Goal: Information Seeking & Learning: Learn about a topic

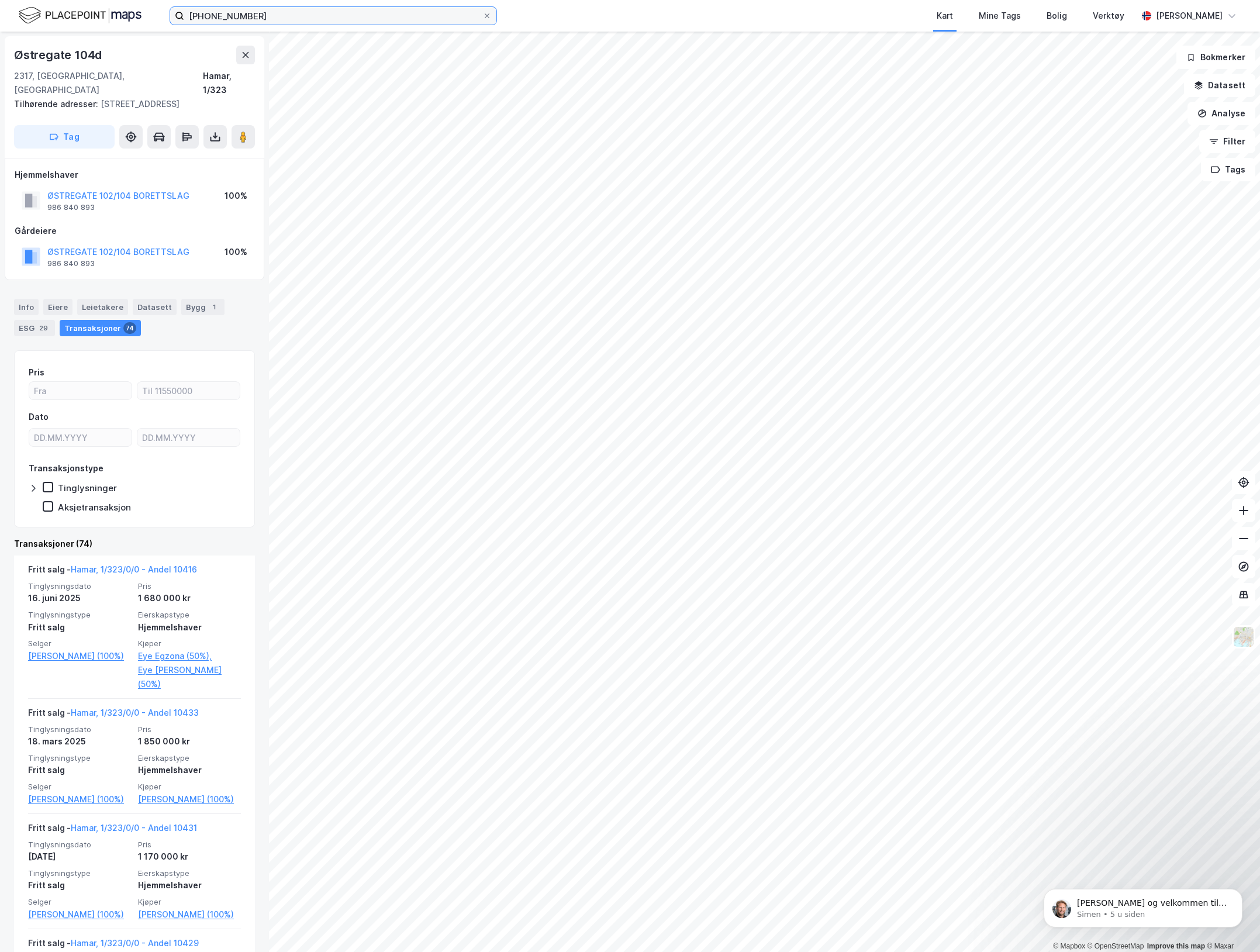
drag, startPoint x: 0, startPoint y: 0, endPoint x: -2, endPoint y: 6, distance: 6.3
click at [0, 6] on html "3403-1-323 Kart Mine Tags Bolig Verktøy Marko Hegrand © Mapbox © OpenStreetMap …" at bounding box center [630, 476] width 1260 height 952
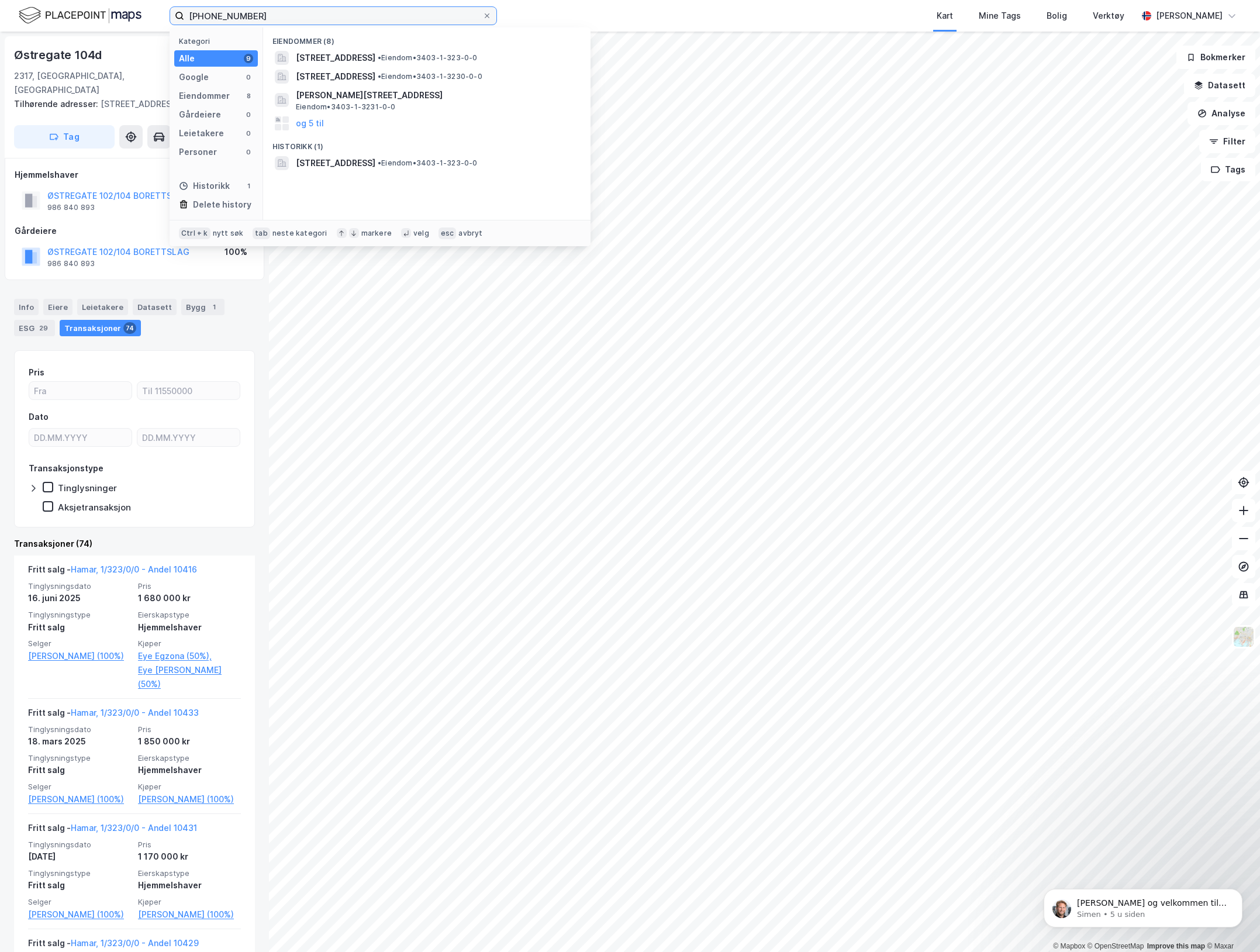
paste input "Paul Wilhelmsen"
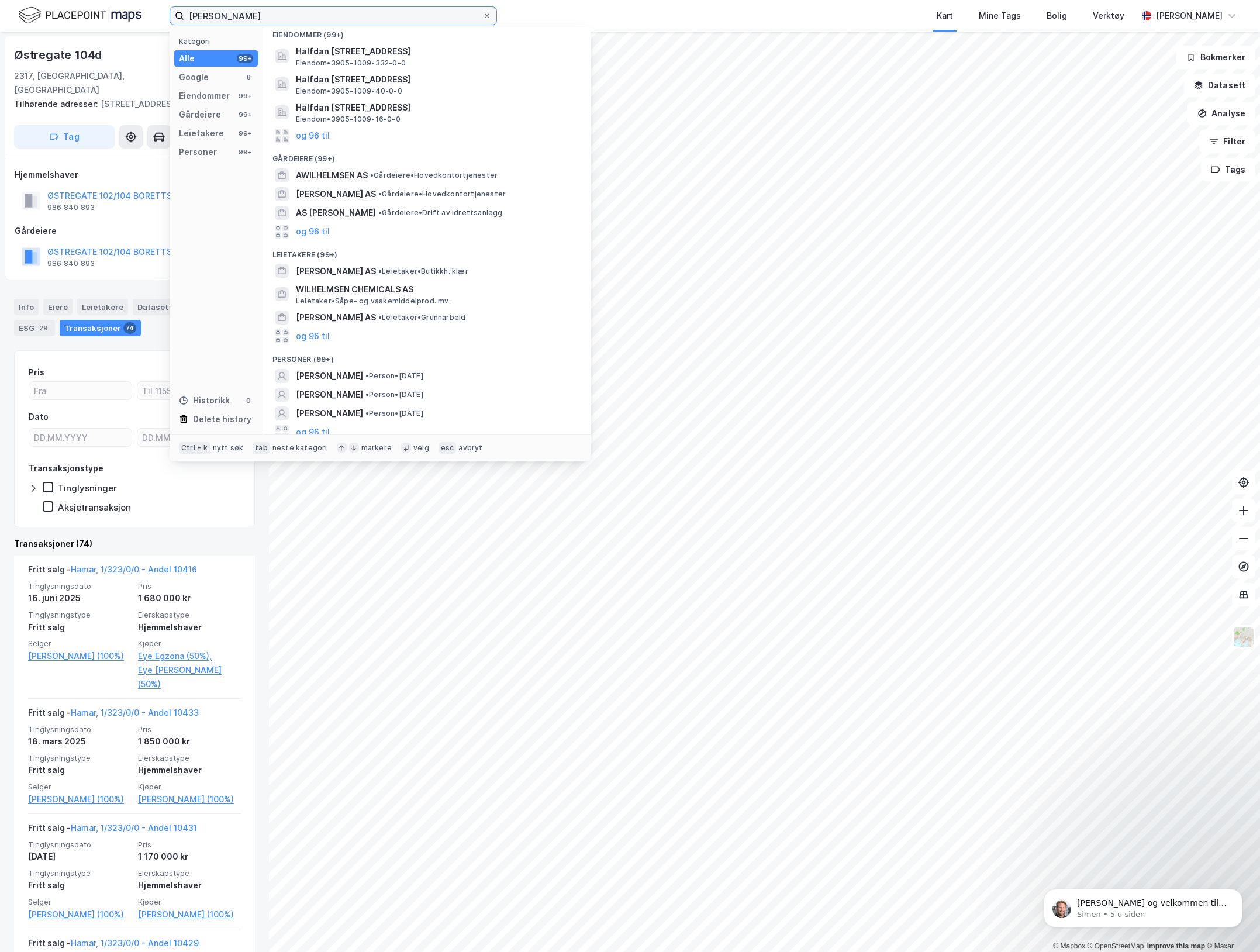
scroll to position [109, 0]
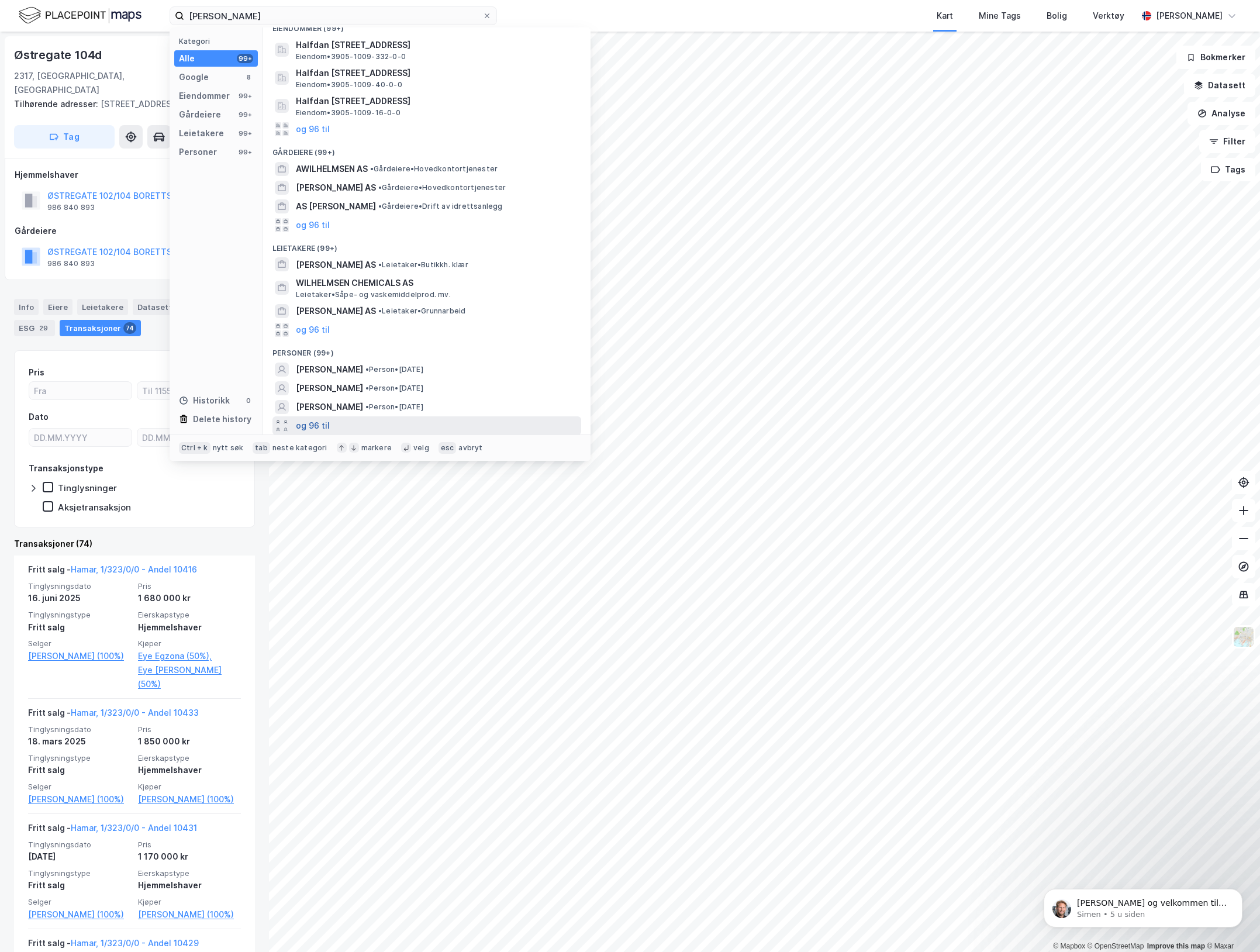
click at [325, 422] on button "og 96 til" at bounding box center [313, 425] width 34 height 14
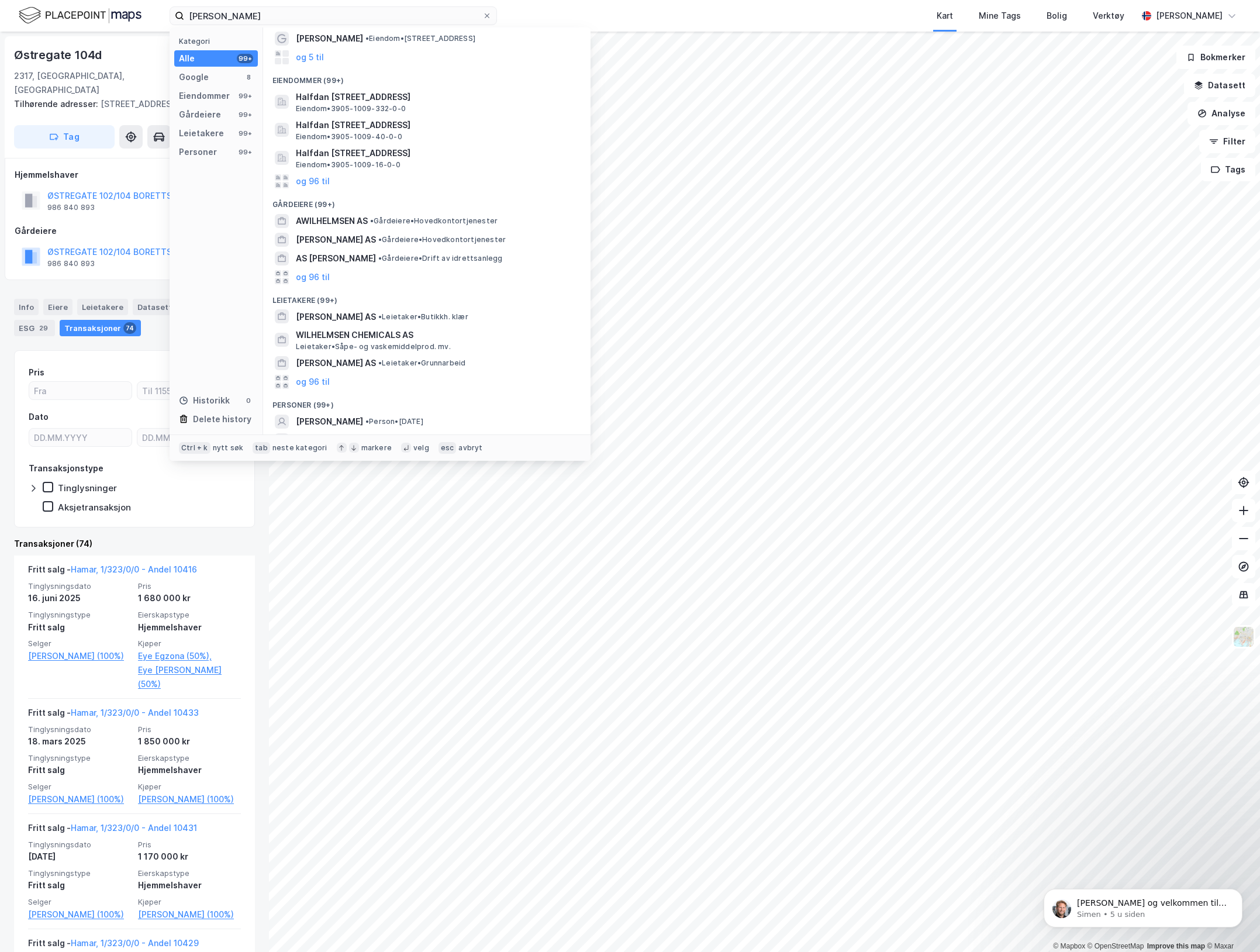
scroll to position [0, 0]
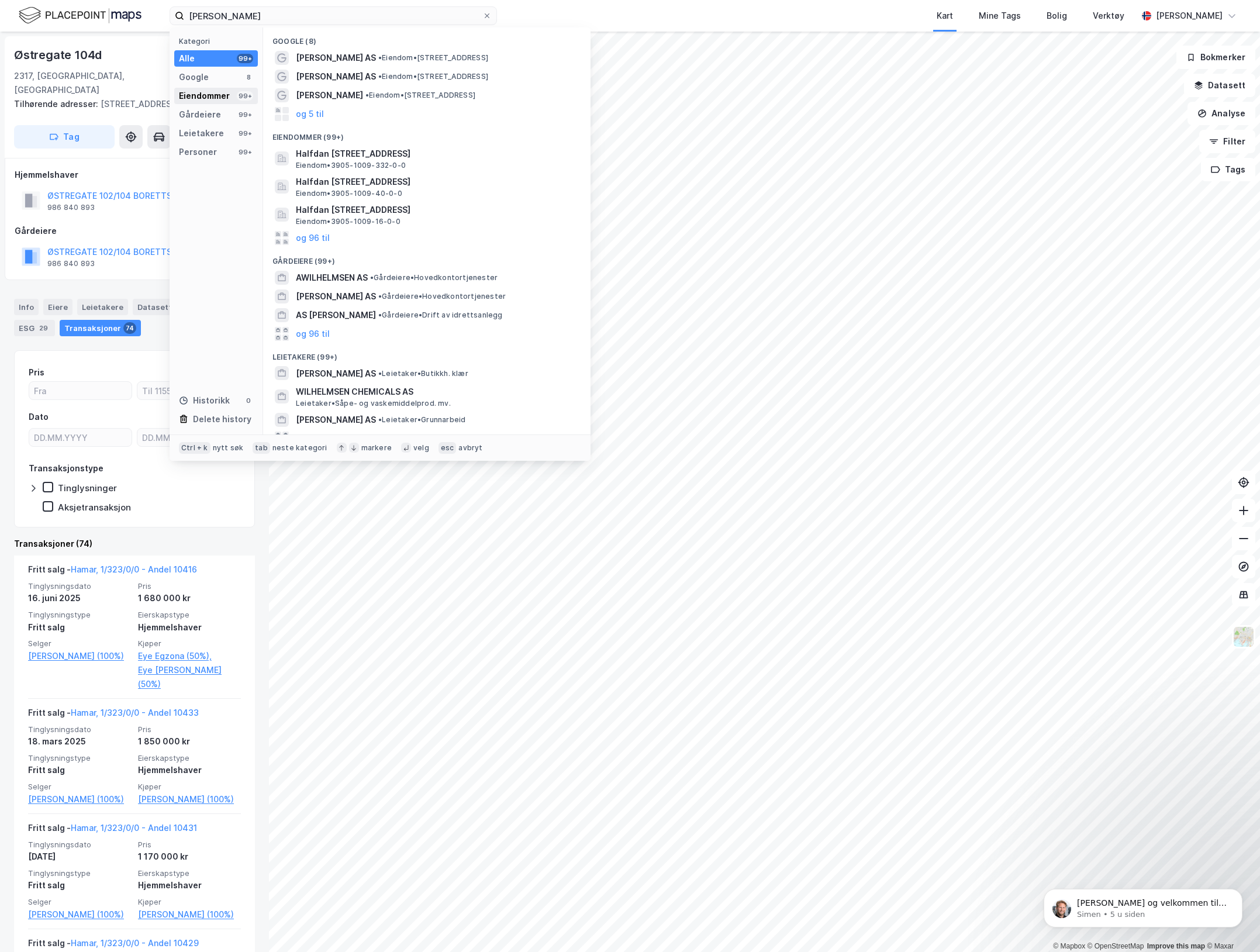
click at [218, 97] on div "Eiendommer" at bounding box center [204, 95] width 51 height 14
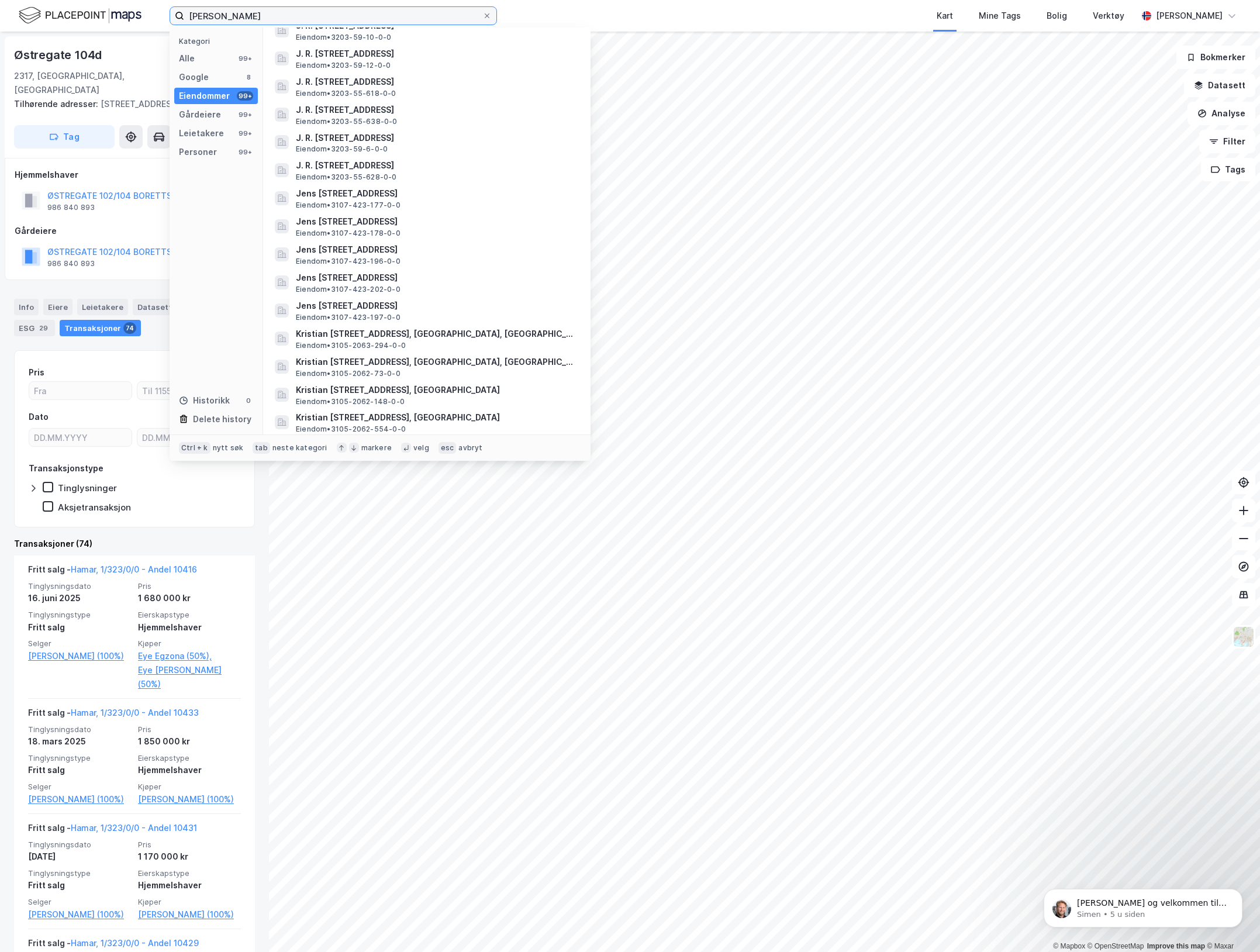
scroll to position [525, 0]
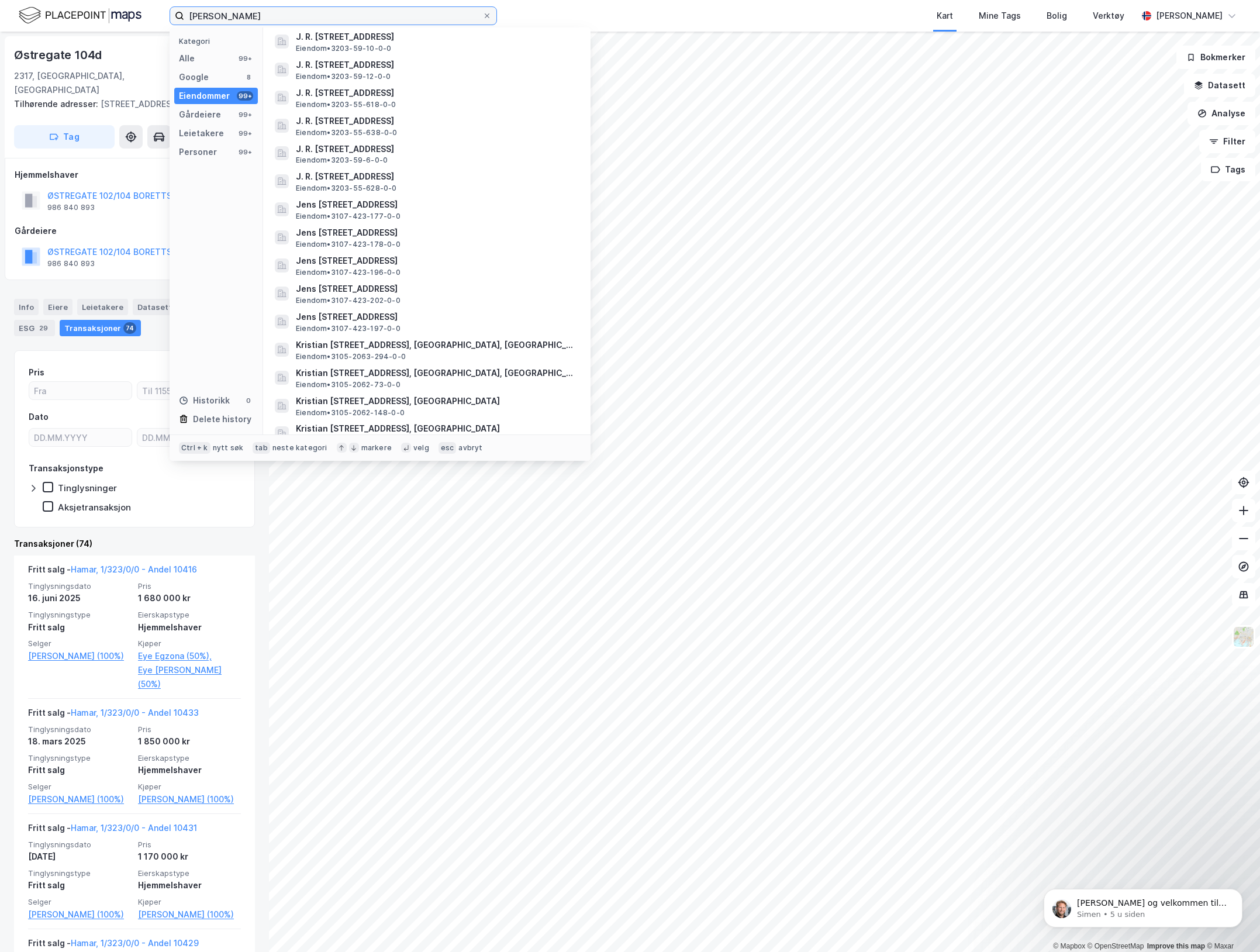
drag, startPoint x: 281, startPoint y: 16, endPoint x: -2, endPoint y: 26, distance: 283.2
click at [0, 26] on html "Paul Wilhelmsen Kategori Alle 99+ Google 8 Eiendommer 99+ Gårdeiere 99+ Leietak…" at bounding box center [630, 476] width 1260 height 952
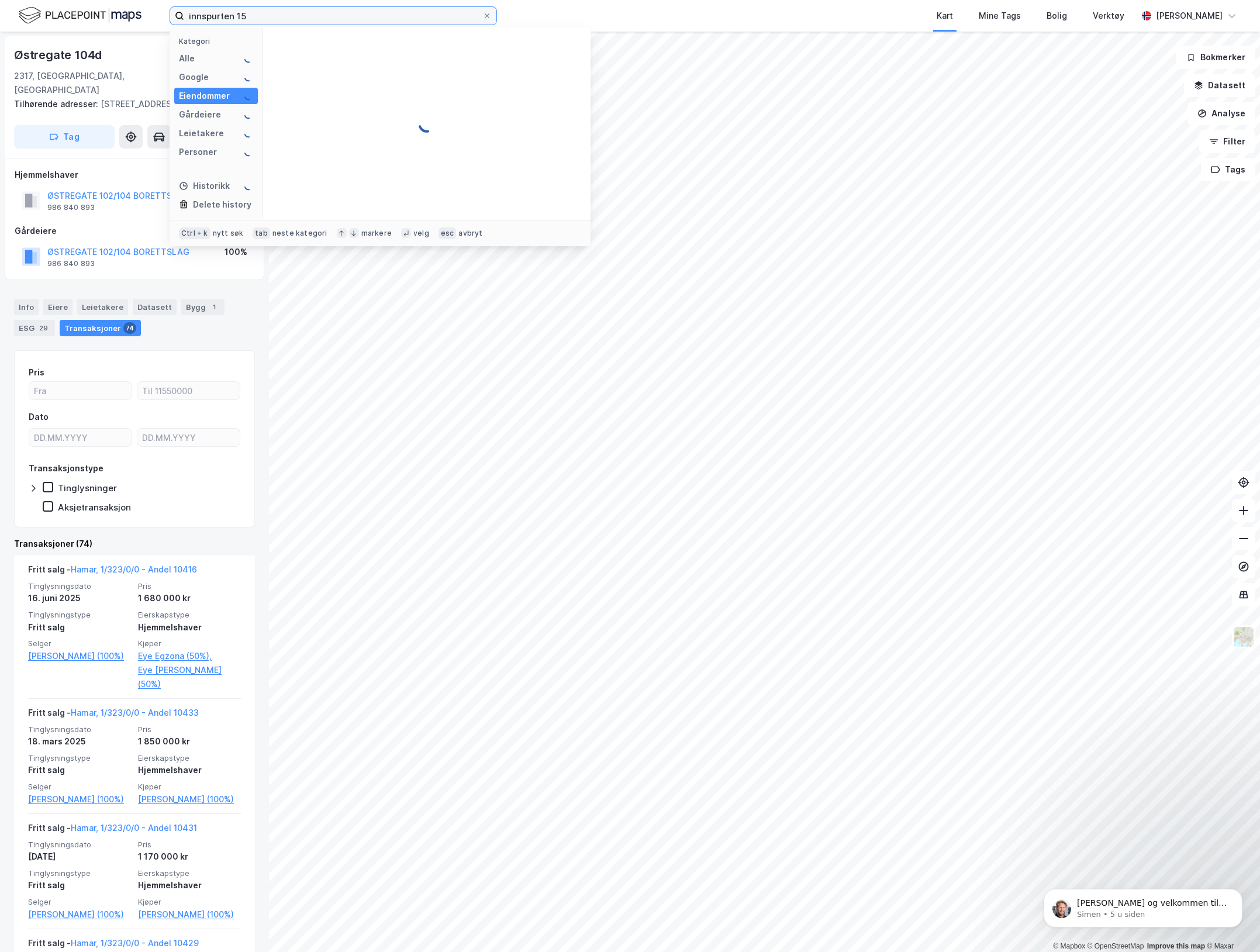
scroll to position [0, 0]
type input "innspurten 15"
click at [376, 52] on span "[STREET_ADDRESS]" at bounding box center [336, 57] width 80 height 14
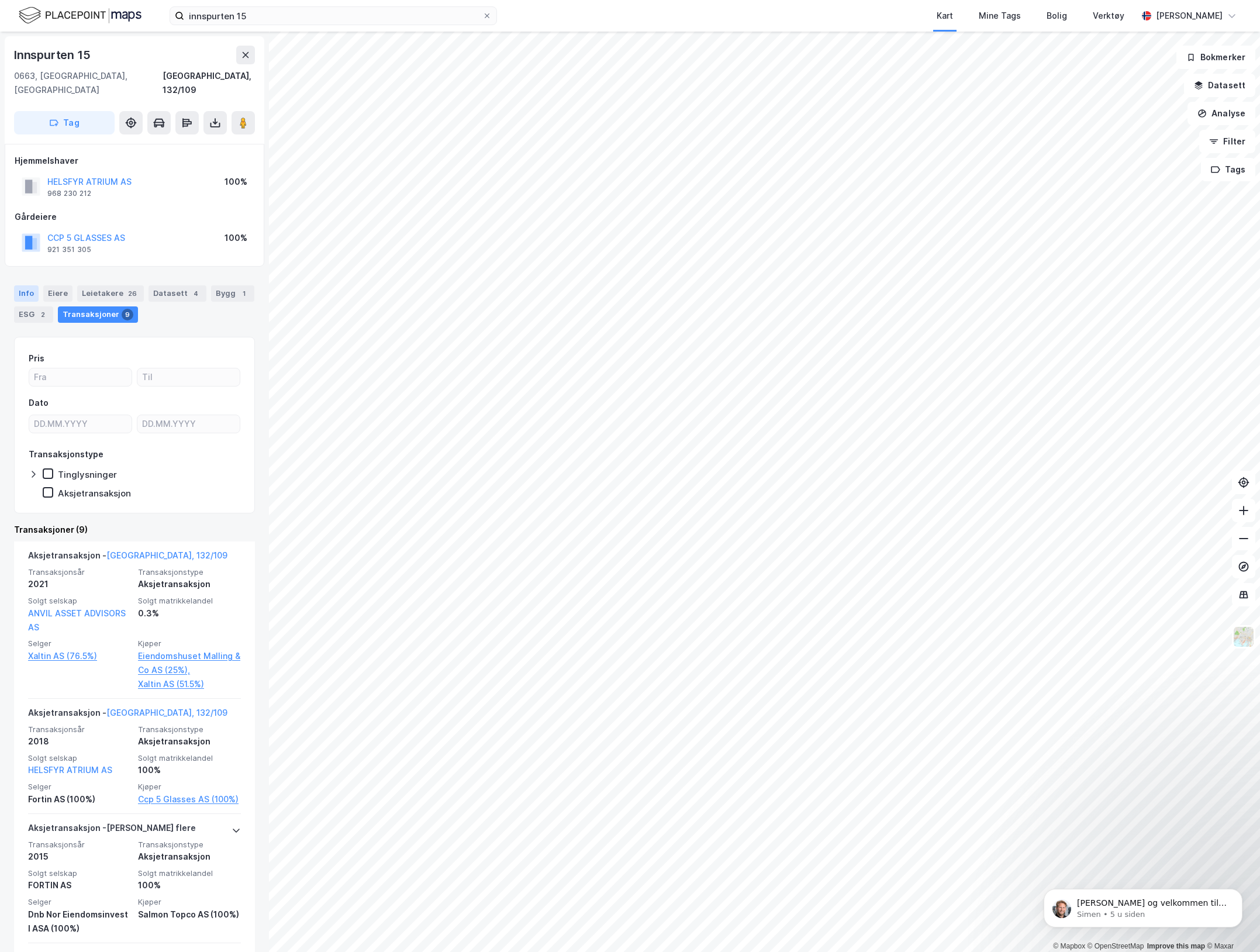
click at [26, 285] on div "Info" at bounding box center [26, 293] width 25 height 16
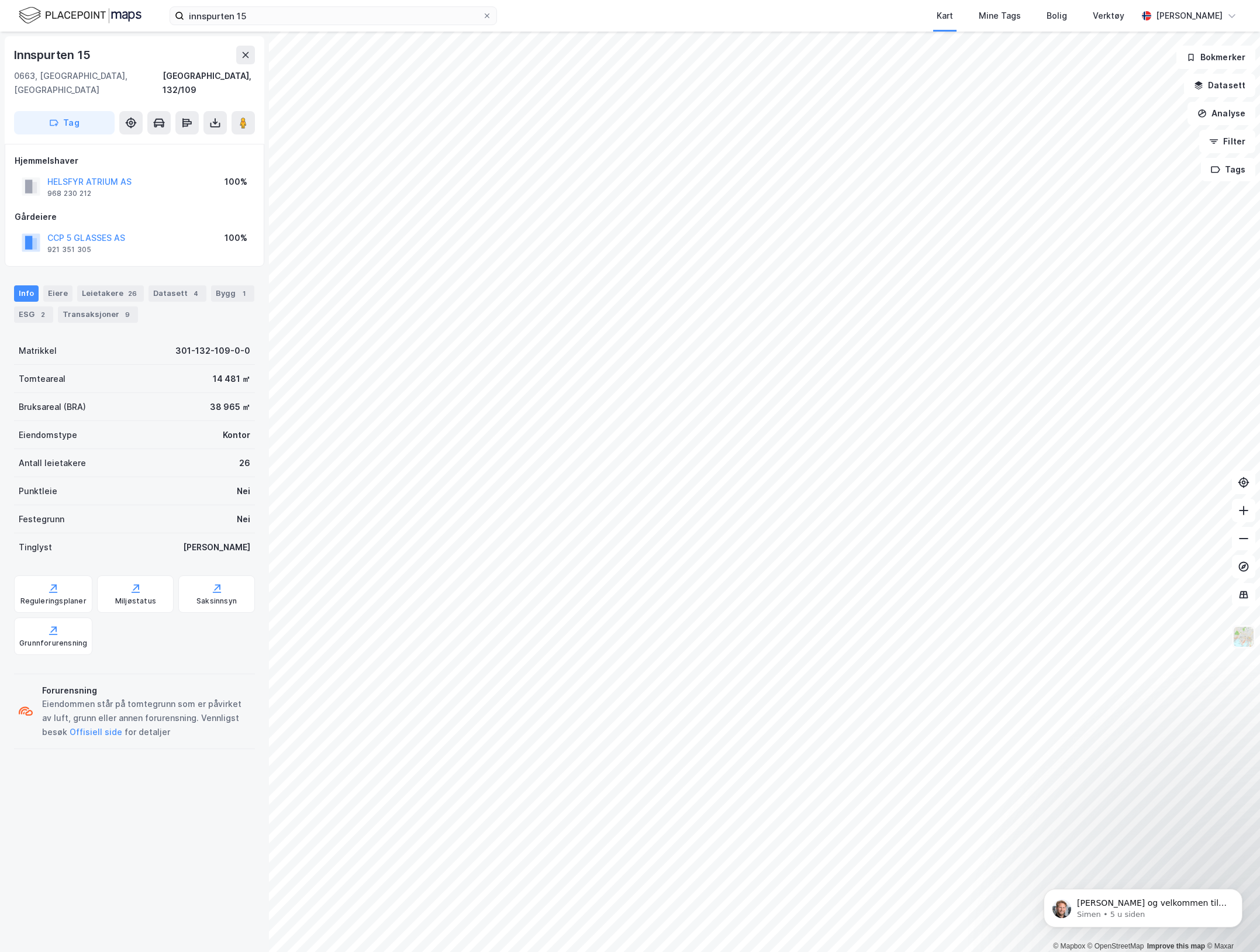
click at [1247, 635] on img at bounding box center [1244, 637] width 22 height 22
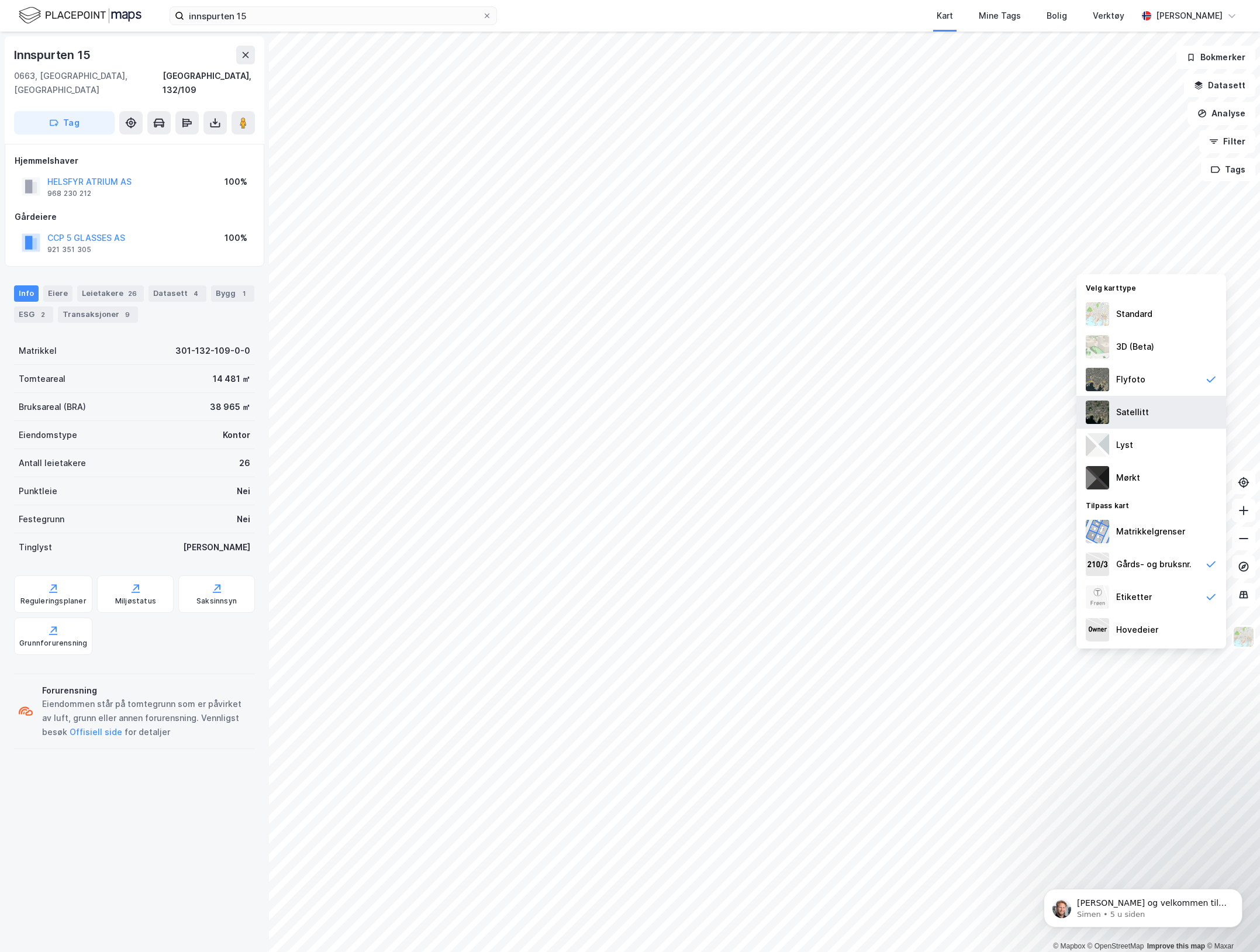
click at [1124, 401] on div "Satellitt" at bounding box center [1151, 412] width 150 height 33
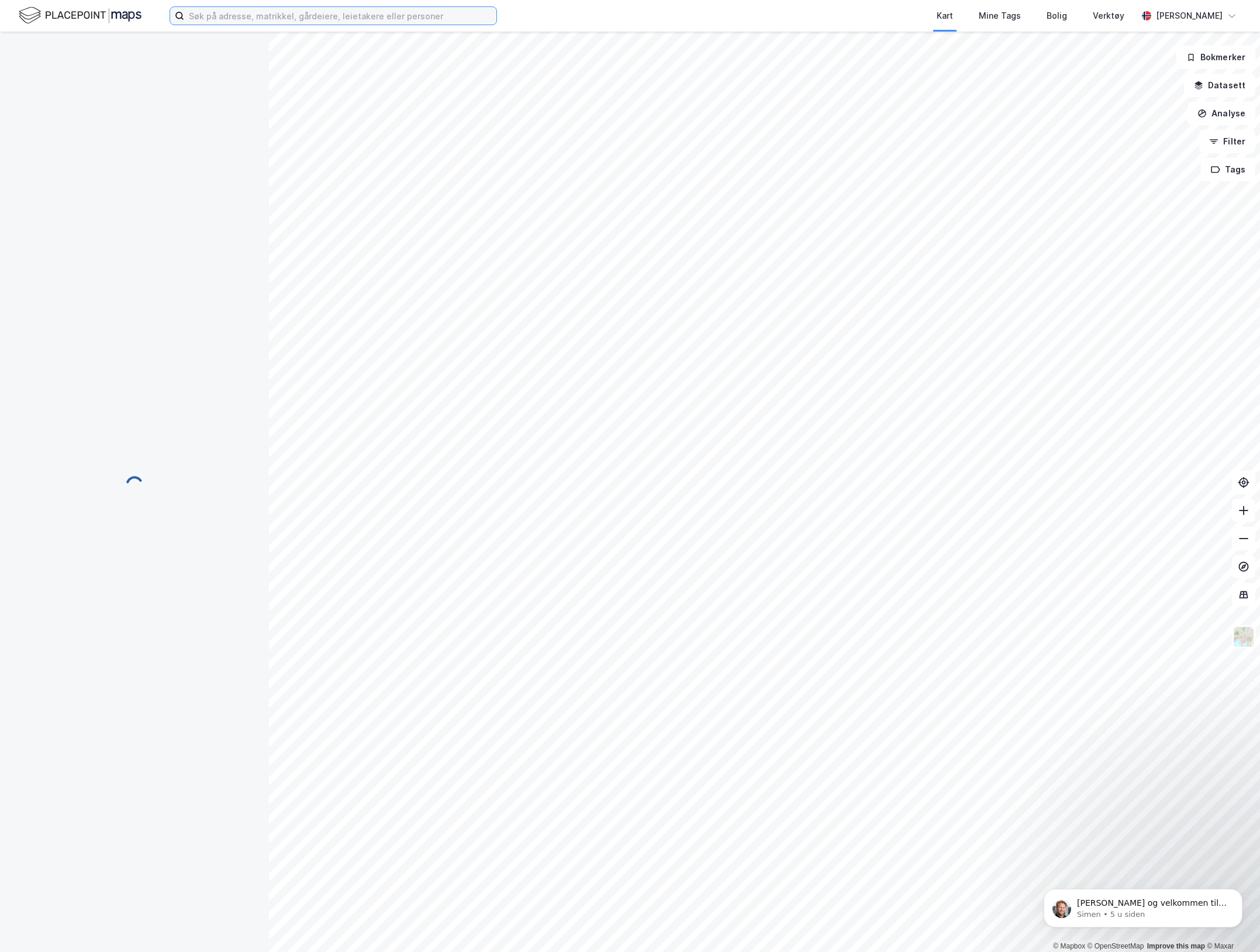
click at [388, 20] on input at bounding box center [340, 16] width 312 height 18
click at [273, 18] on input "innspurten 15" at bounding box center [333, 16] width 299 height 18
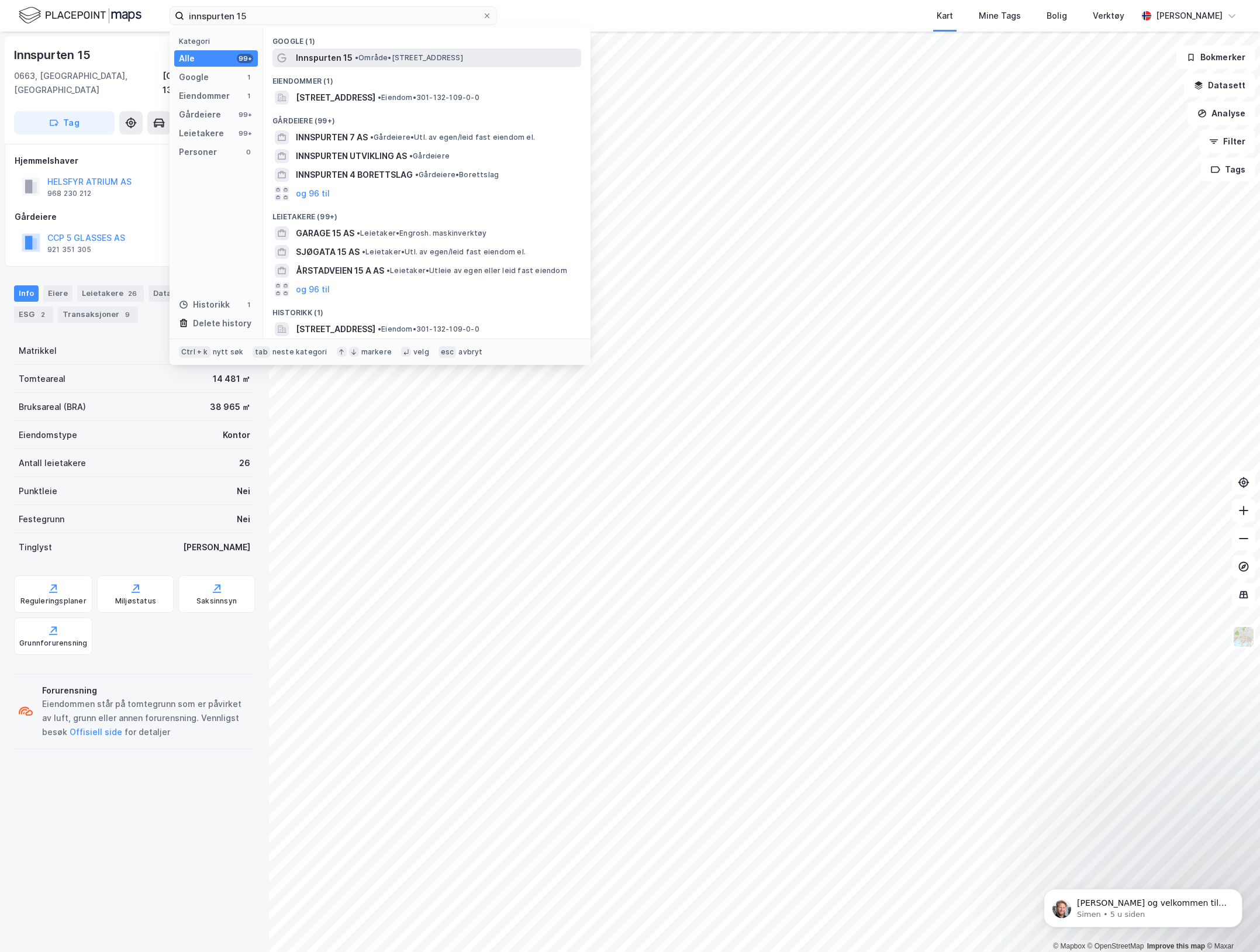
click at [323, 59] on span "Innspurten 15" at bounding box center [324, 57] width 57 height 14
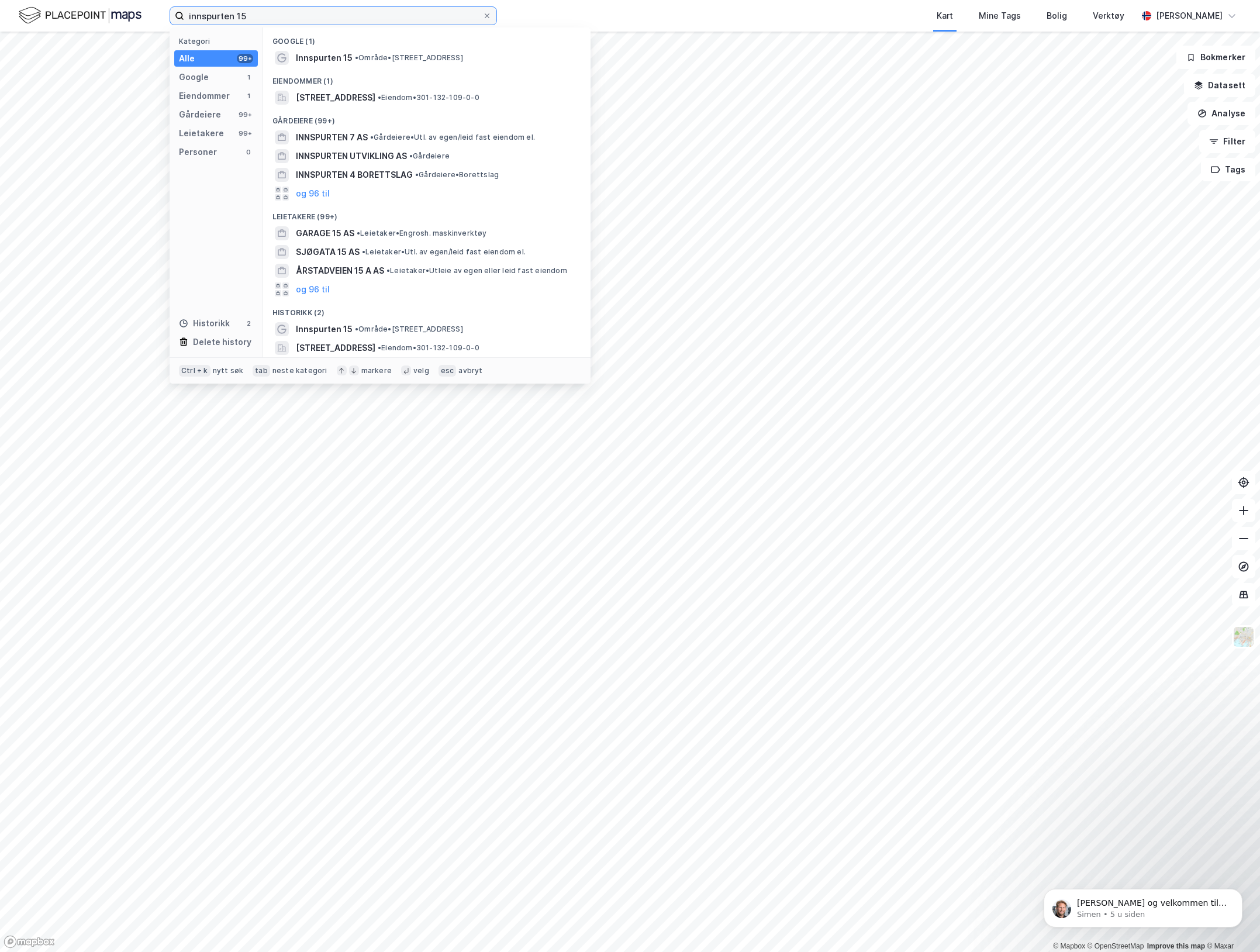
click at [253, 8] on input "innspurten 15" at bounding box center [333, 16] width 299 height 18
click at [372, 59] on span "• Område • [STREET_ADDRESS]" at bounding box center [409, 57] width 108 height 9
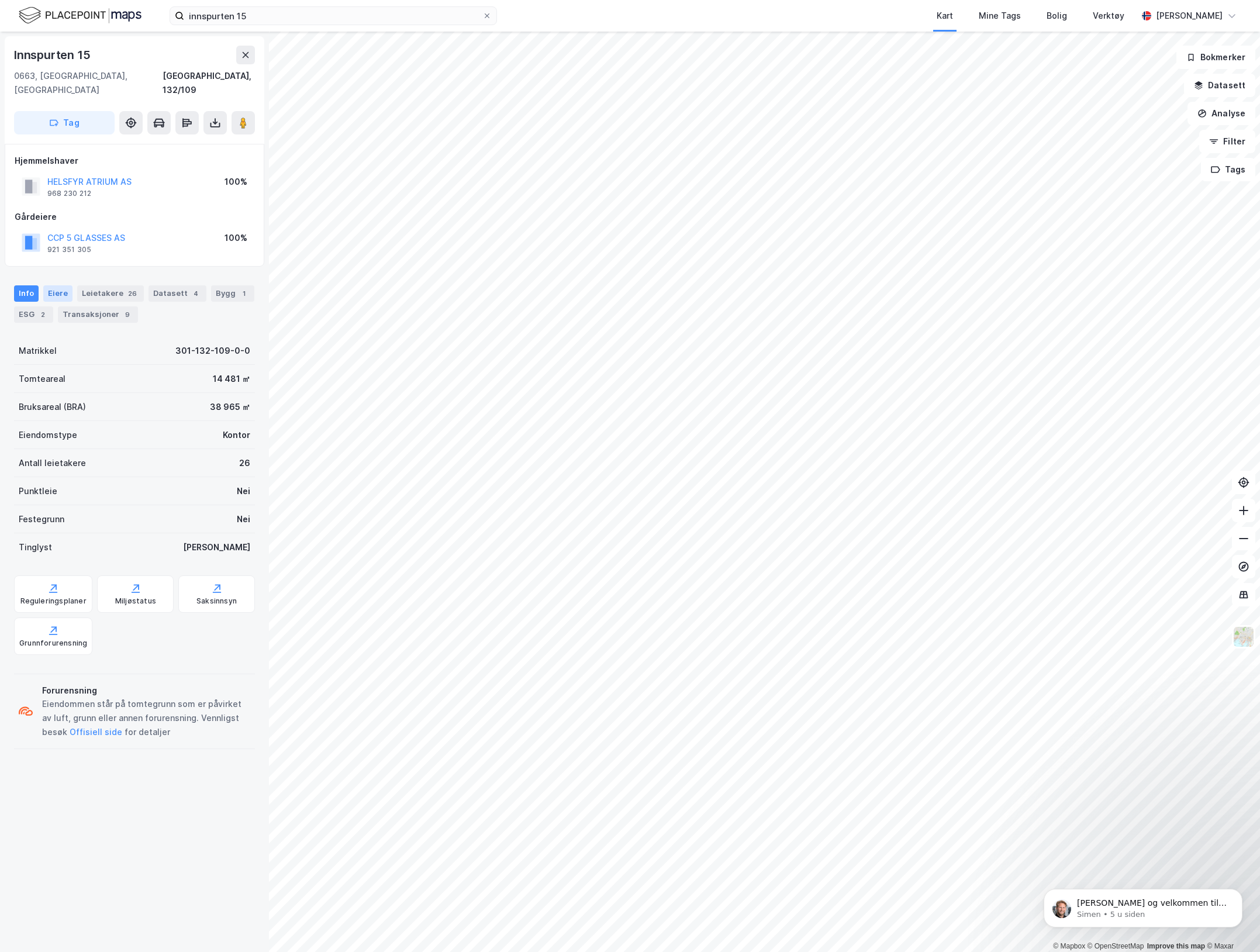
click at [57, 285] on div "Eiere" at bounding box center [57, 293] width 29 height 16
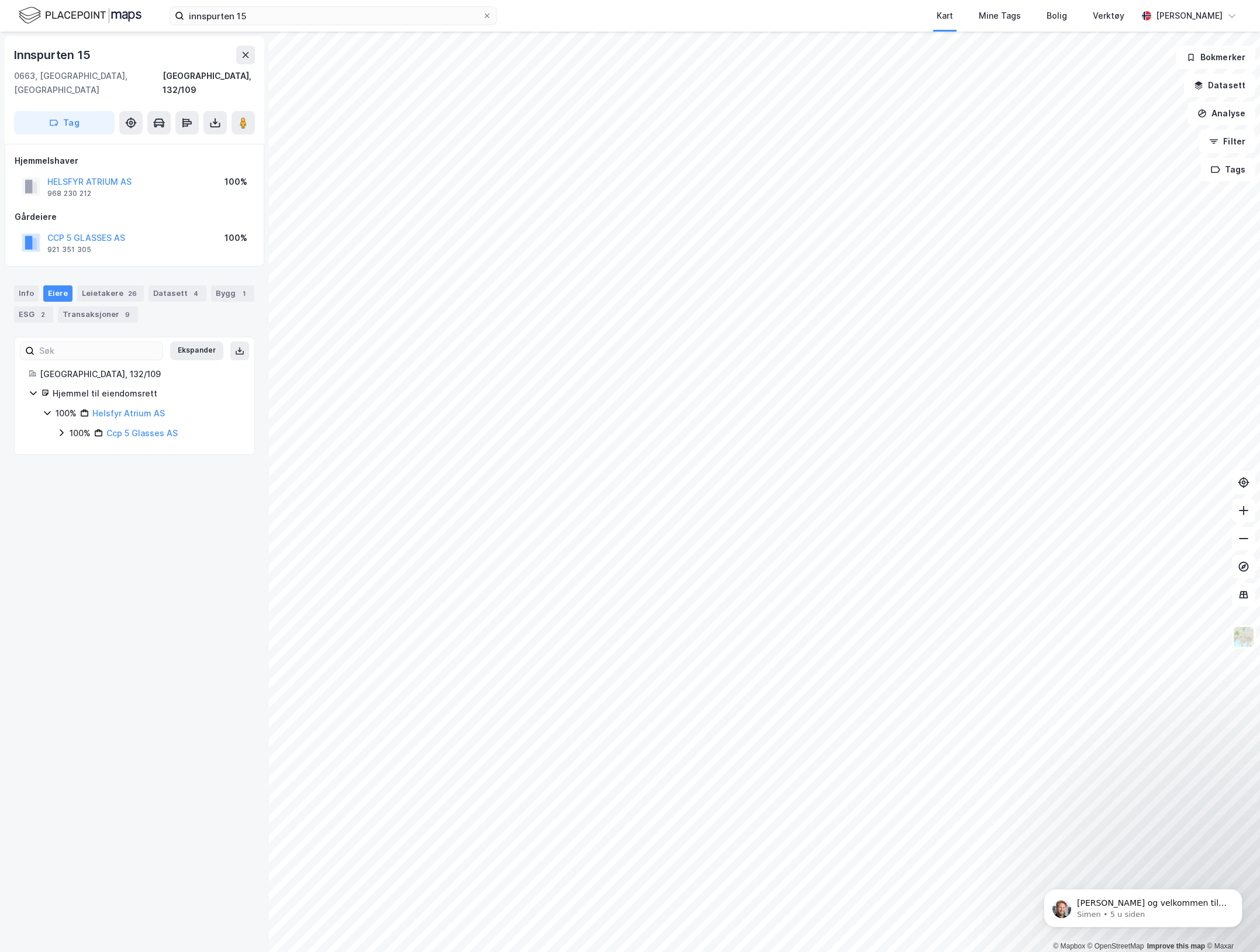
click at [48, 408] on icon at bounding box center [47, 413] width 9 height 9
drag, startPoint x: 41, startPoint y: 394, endPoint x: 45, endPoint y: 404, distance: 10.8
click at [41, 396] on div "Hjemmel til eiendomsrett 100% Helsfyr Atrium AS" at bounding box center [135, 404] width 212 height 34
click at [45, 408] on icon at bounding box center [47, 413] width 9 height 9
click at [66, 426] on div "100% Ccp 5 Glasses AS" at bounding box center [148, 433] width 184 height 14
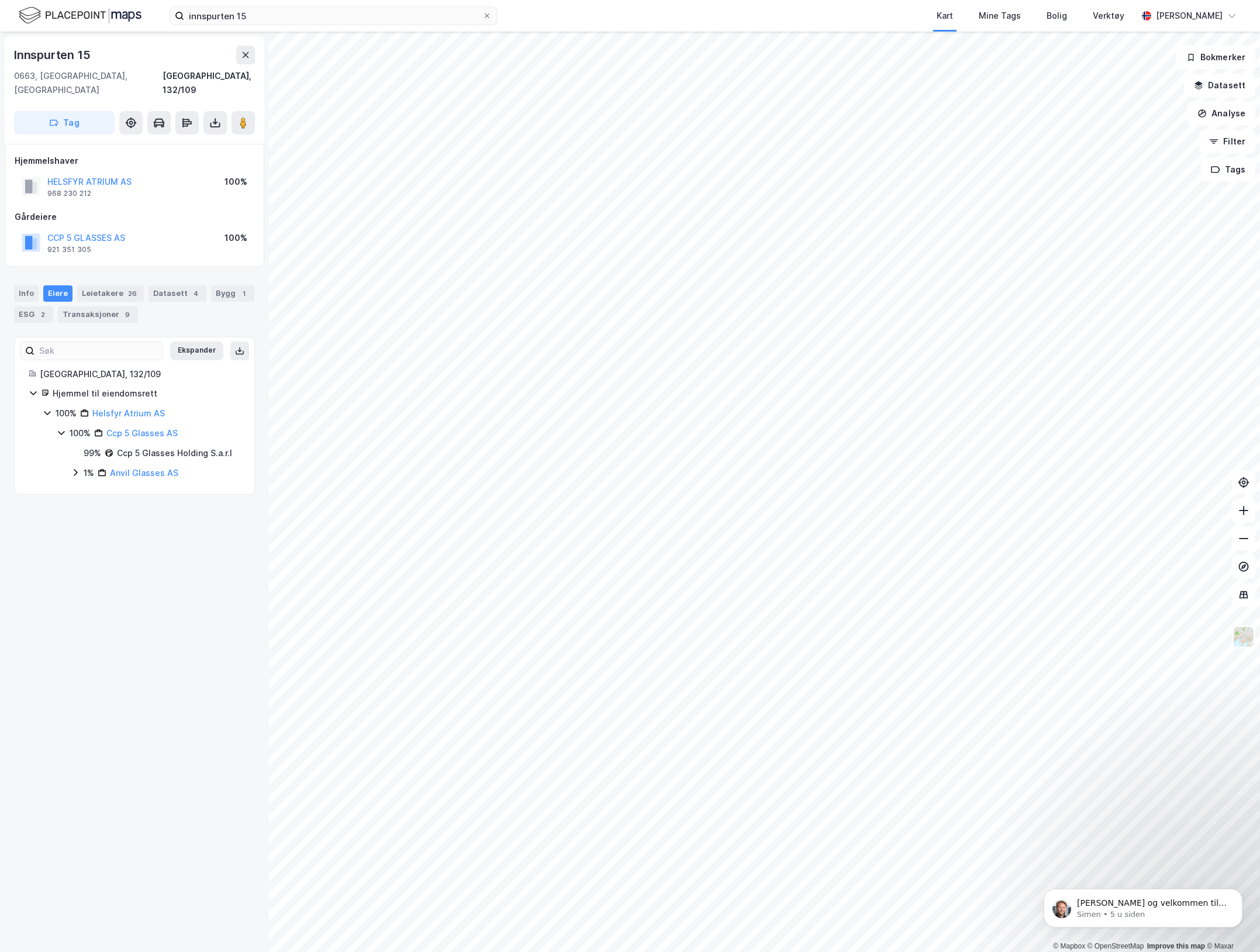
click at [85, 466] on div "1%" at bounding box center [89, 473] width 10 height 14
click at [71, 451] on div "99% Ccp 5 Glasses Holding S.a.r.l 1% Anvil Glasses AS 100% Anvil Asset Advisors…" at bounding box center [155, 473] width 170 height 54
click at [301, 18] on input "innspurten 15" at bounding box center [333, 16] width 299 height 18
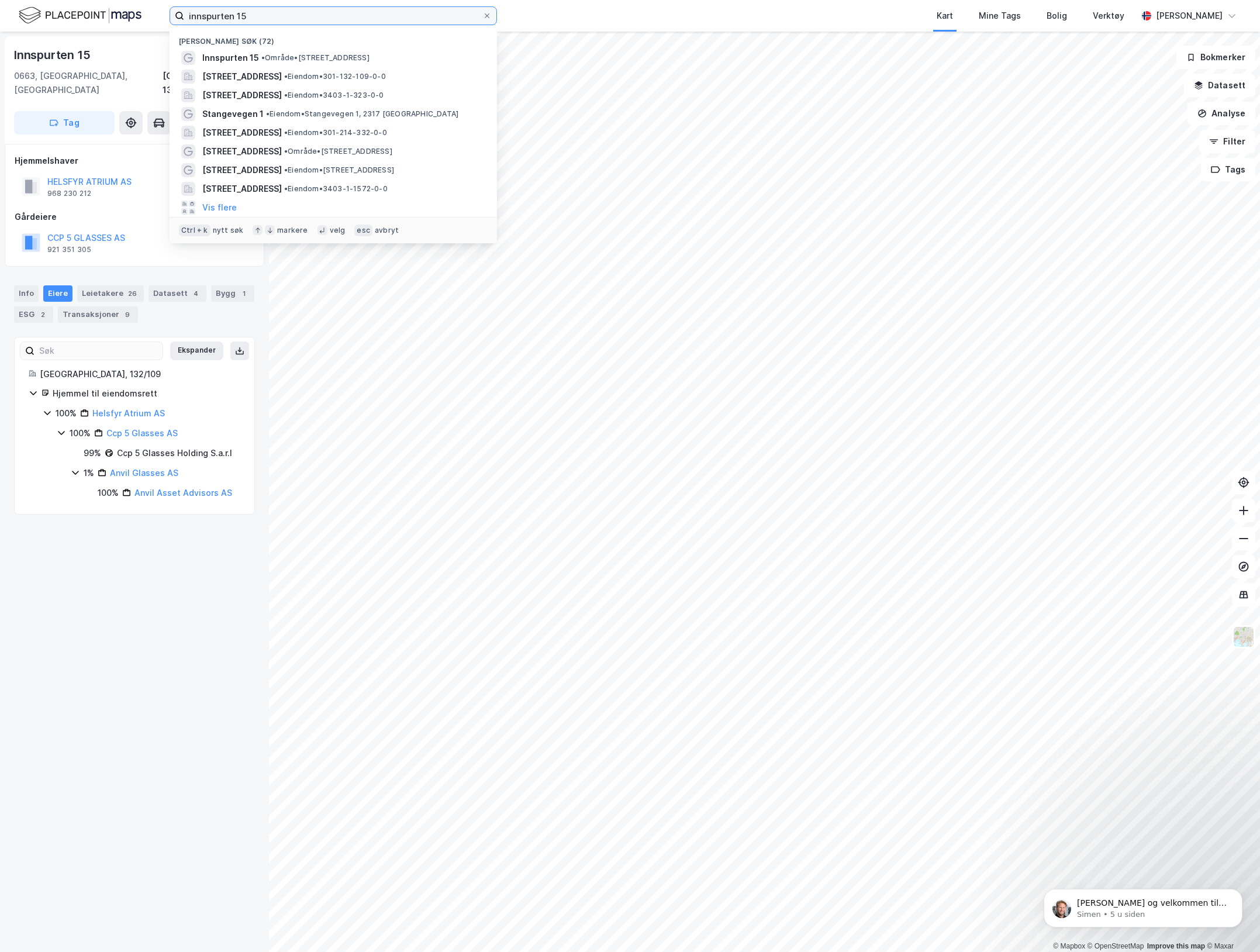
paste input "[STREET_ADDRESS]"
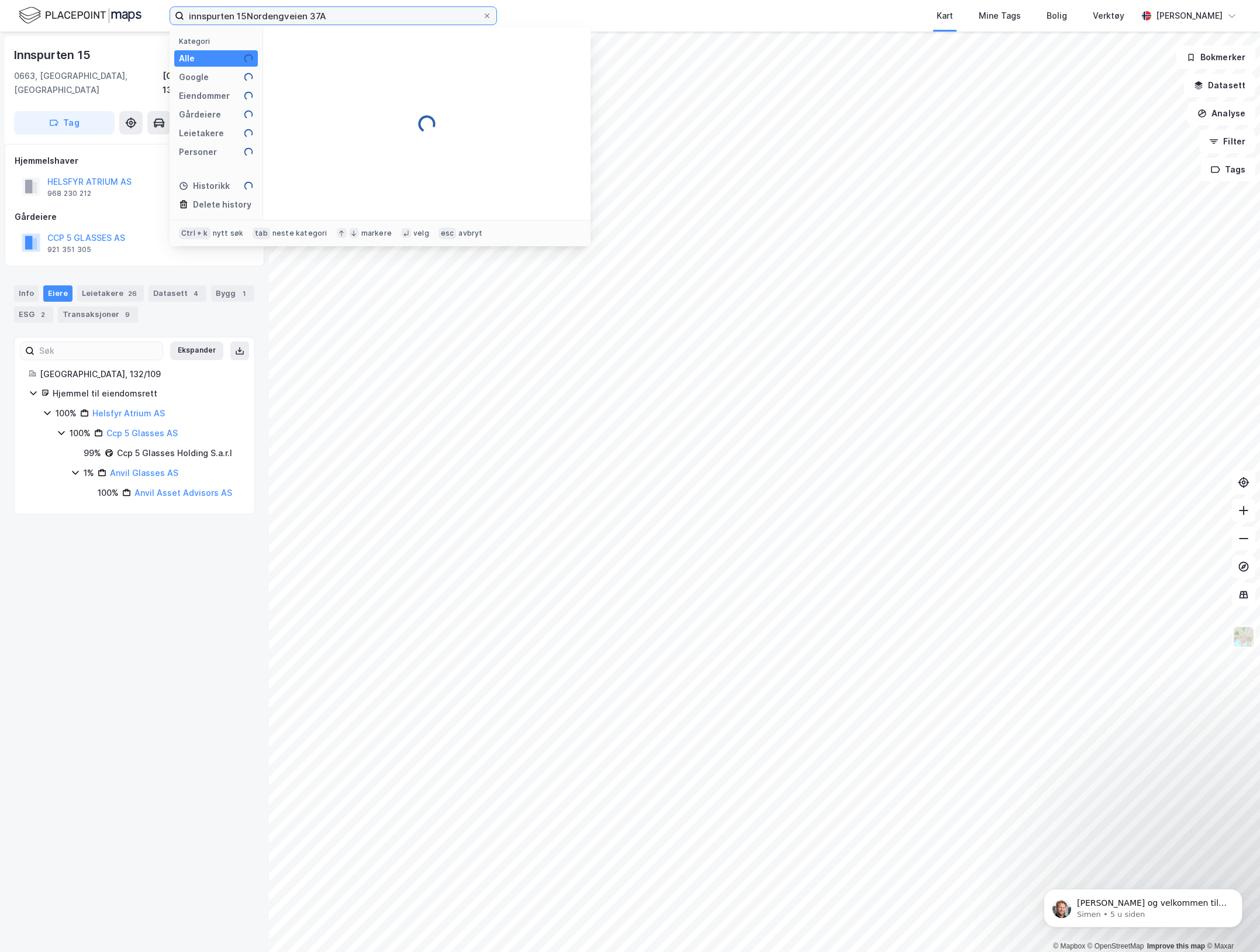
paste input
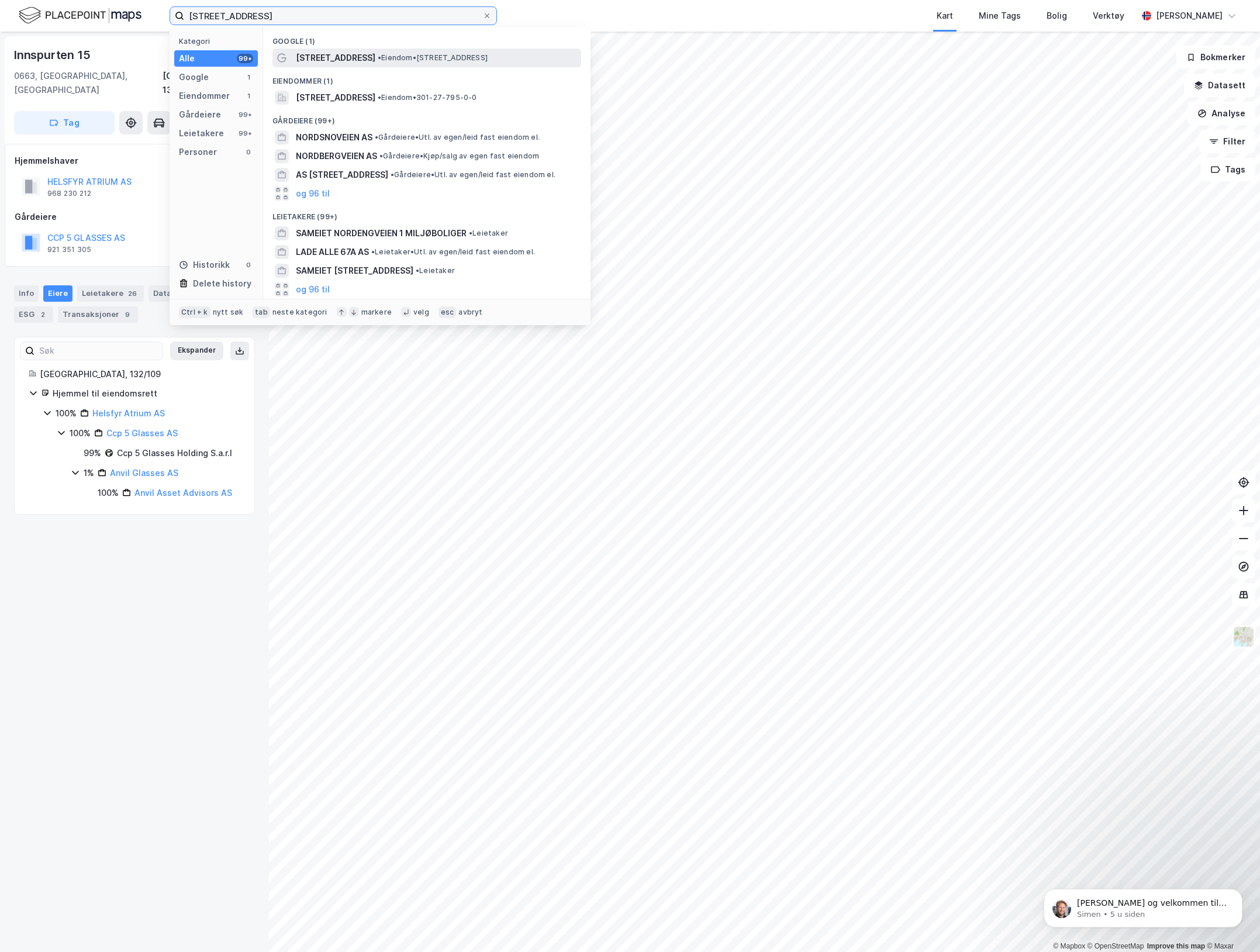
type input "[STREET_ADDRESS]"
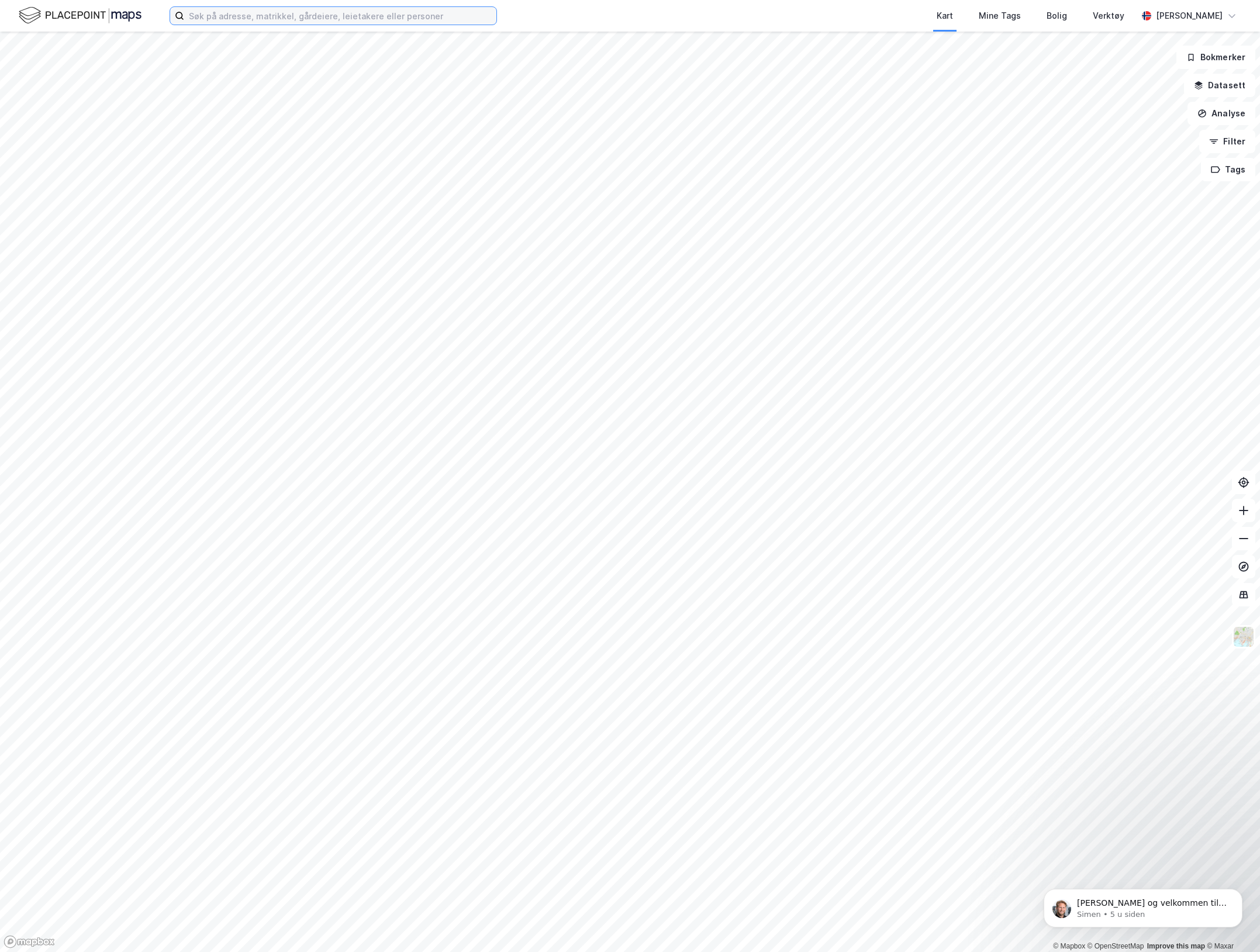
click at [427, 18] on input at bounding box center [340, 16] width 312 height 18
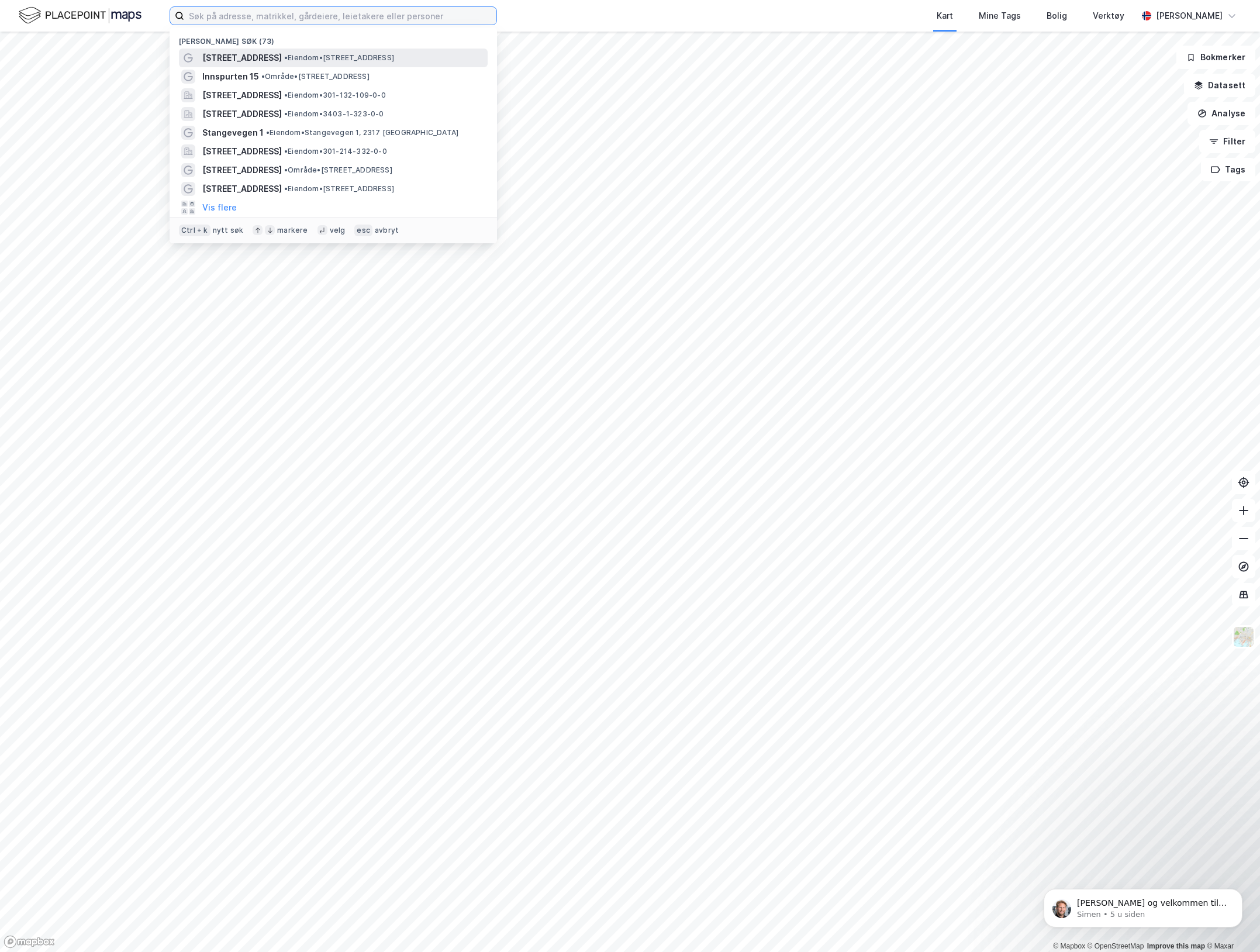
paste input "Nordengveien 37A"
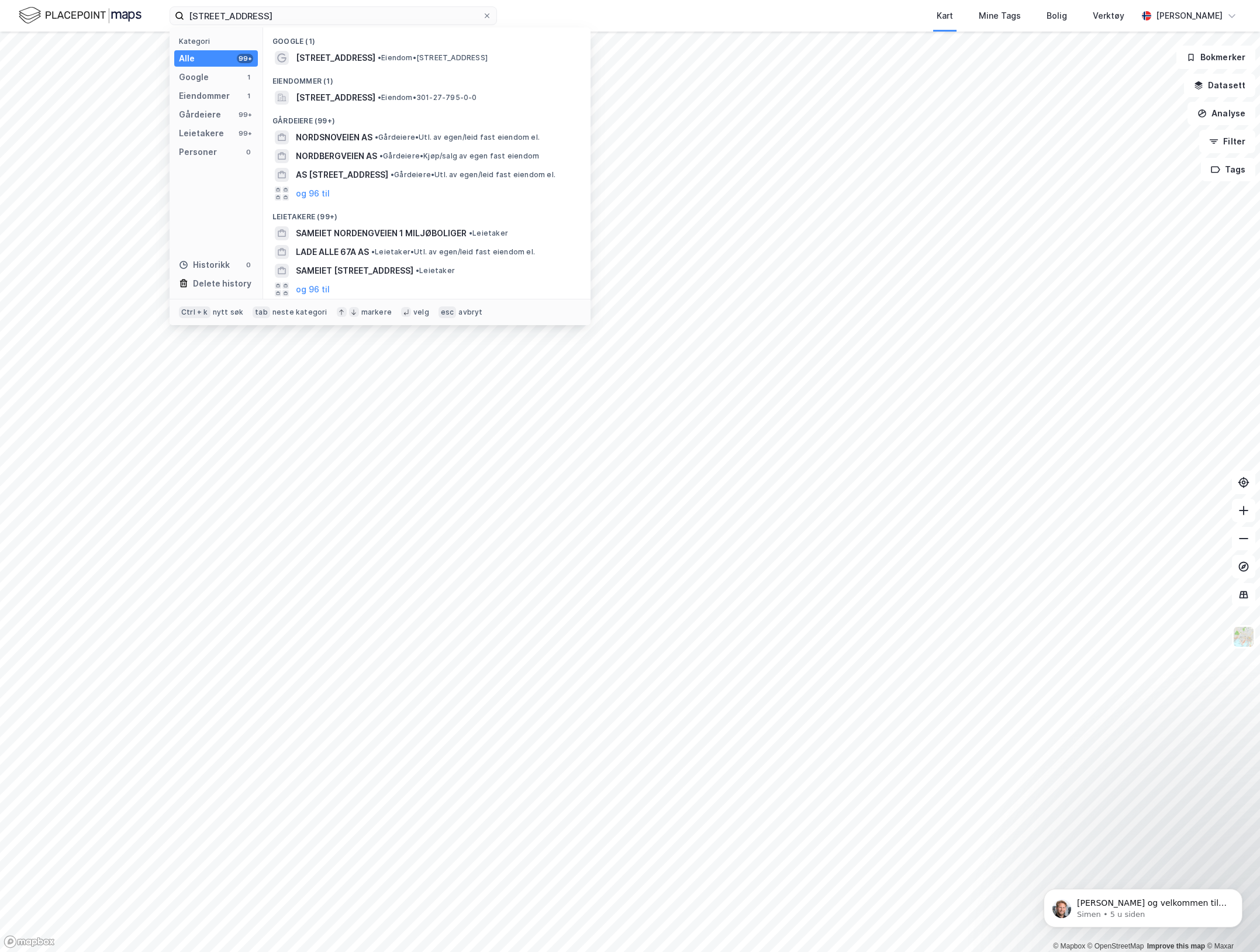
click at [328, 53] on span "Nordengveien 37" at bounding box center [336, 57] width 80 height 14
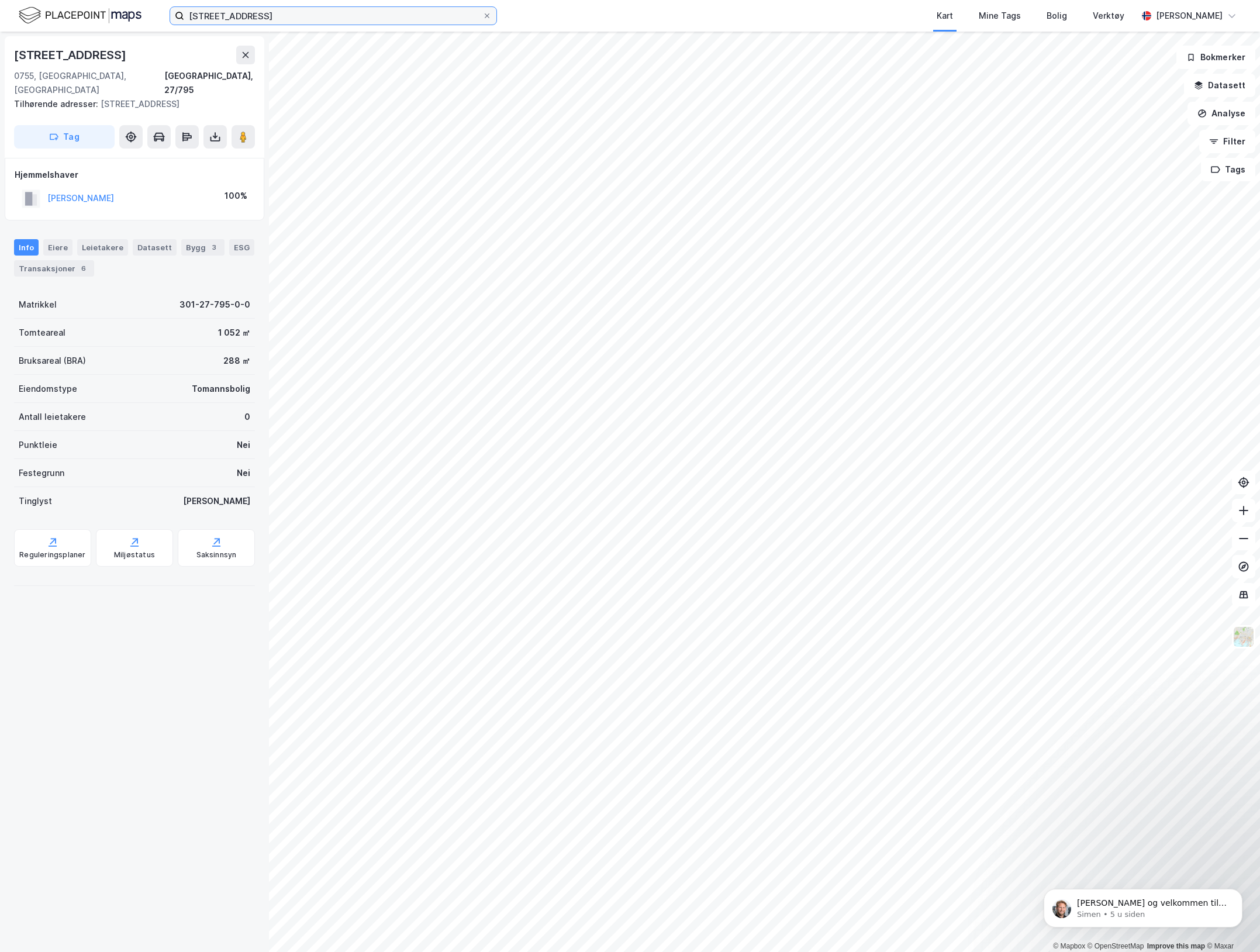
click at [210, 14] on input "Nordengveien 37A" at bounding box center [333, 16] width 299 height 18
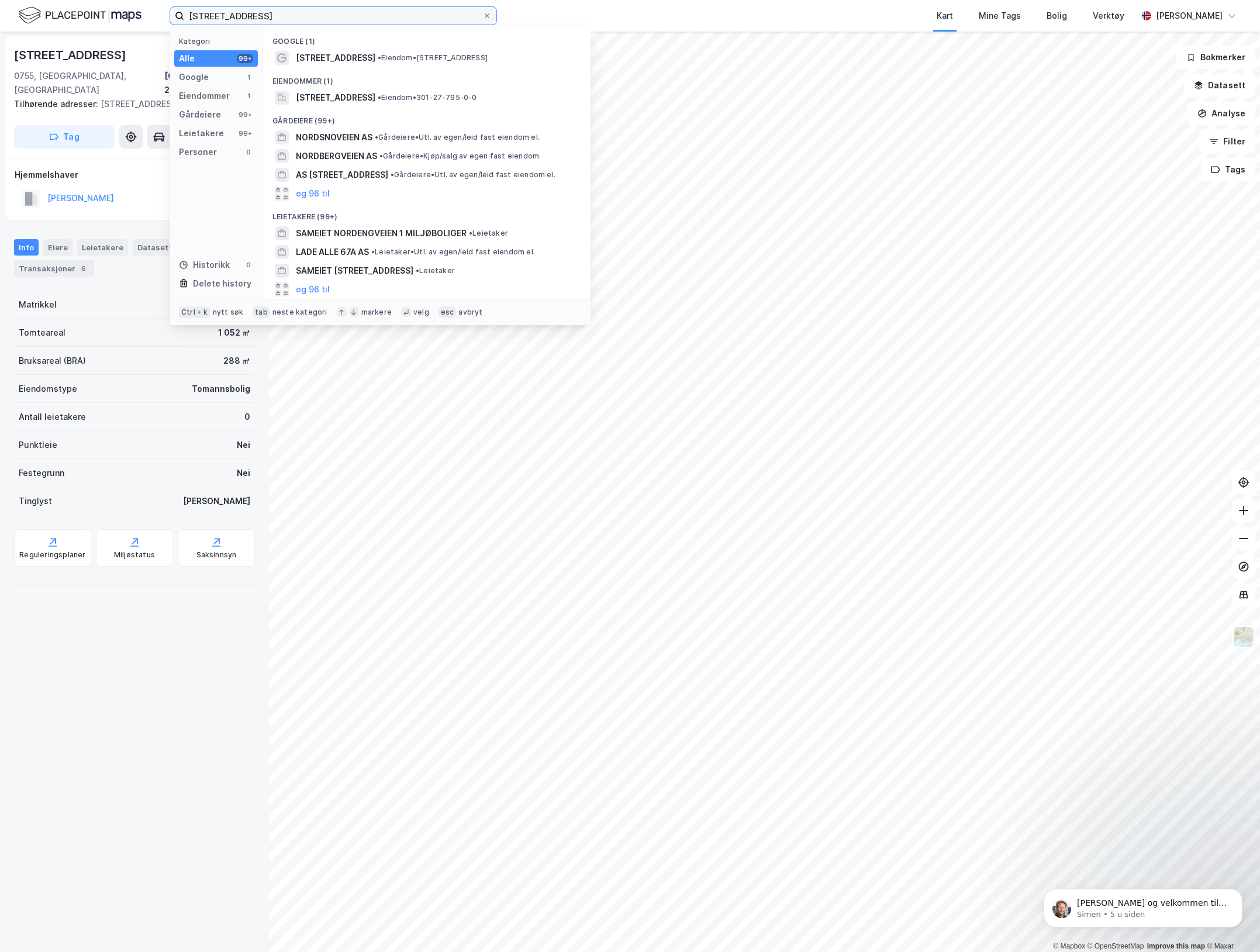
drag, startPoint x: 210, startPoint y: 14, endPoint x: 355, endPoint y: 10, distance: 145.1
click at [355, 10] on input "[STREET_ADDRESS]" at bounding box center [333, 16] width 299 height 18
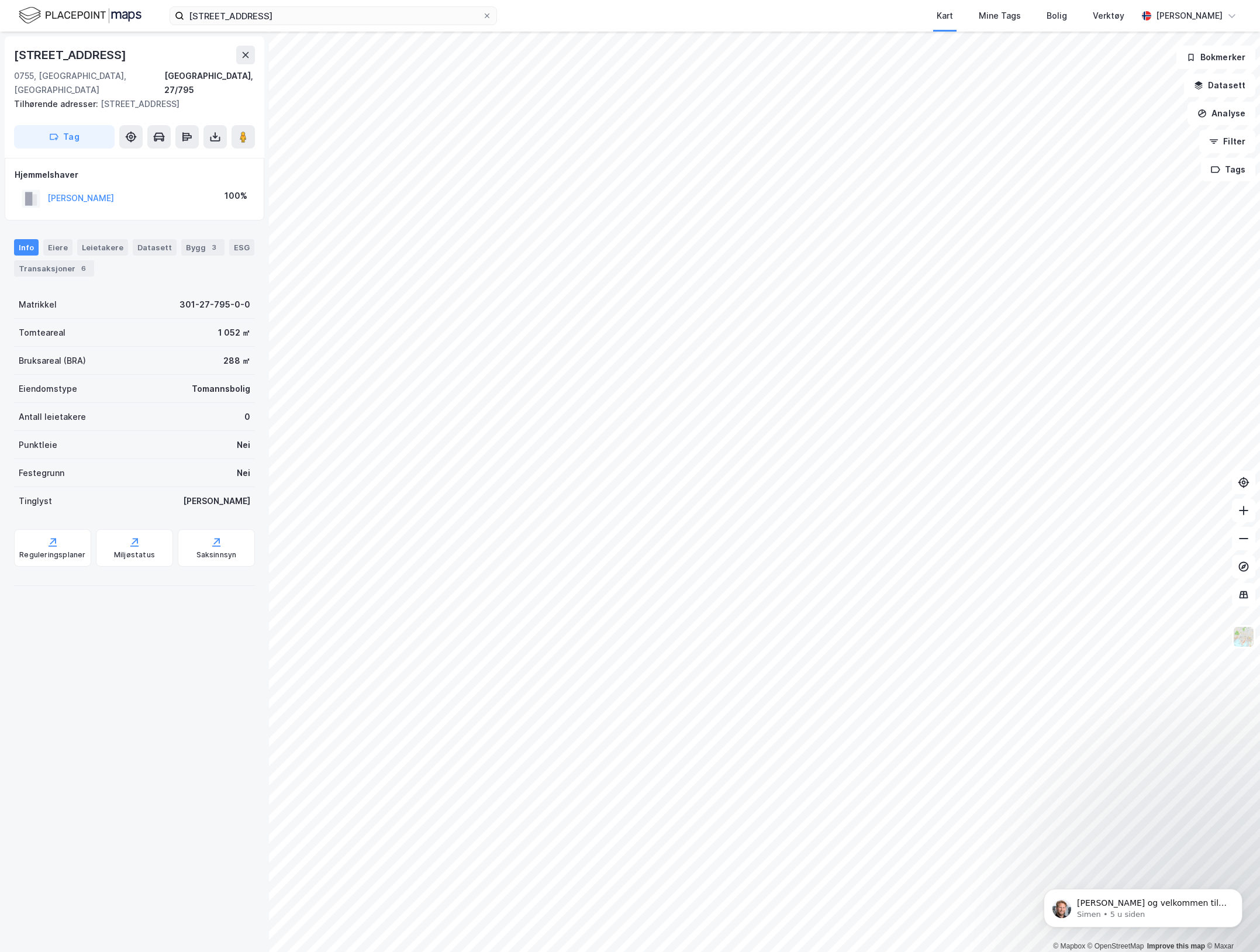
click at [120, 332] on div "© Mapbox © OpenStreetMap Improve this map © Maxar Nordengveien 37a 0755, Oslo, …" at bounding box center [630, 491] width 1260 height 920
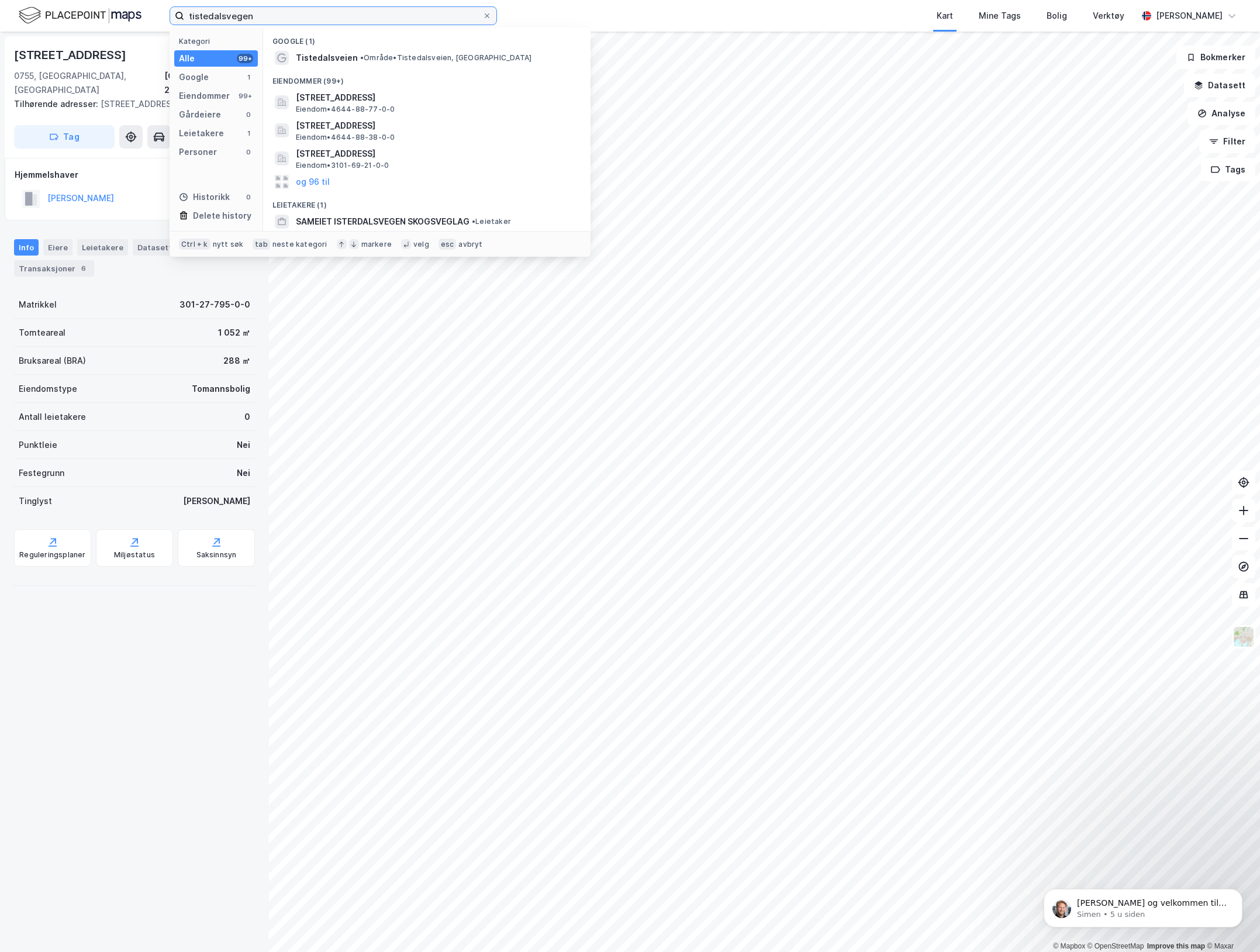
type input "tistedalsvegen"
click at [425, 54] on span "• Område • Tistedalsveien, Halden" at bounding box center [446, 57] width 171 height 9
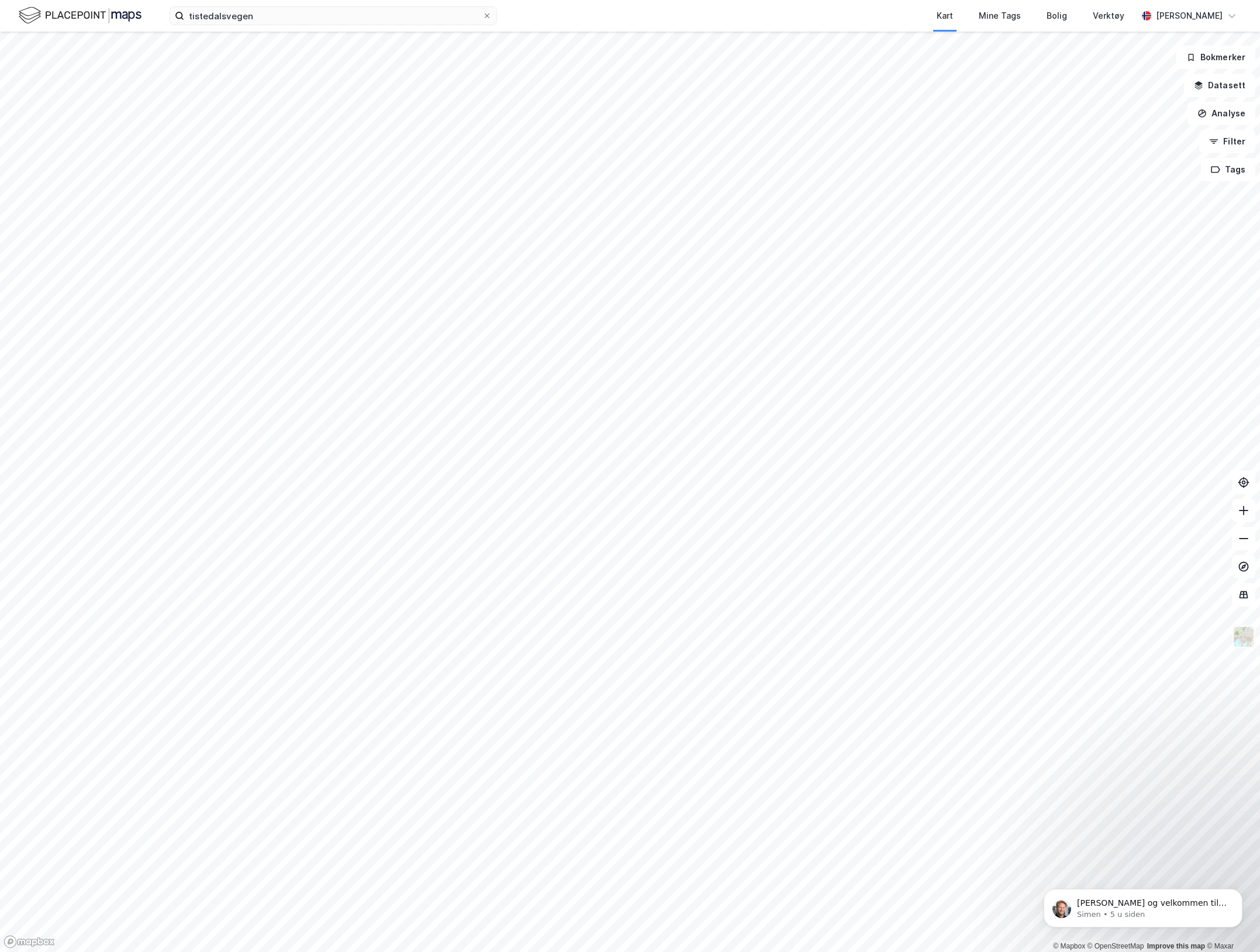
click at [1235, 644] on img at bounding box center [1244, 637] width 22 height 22
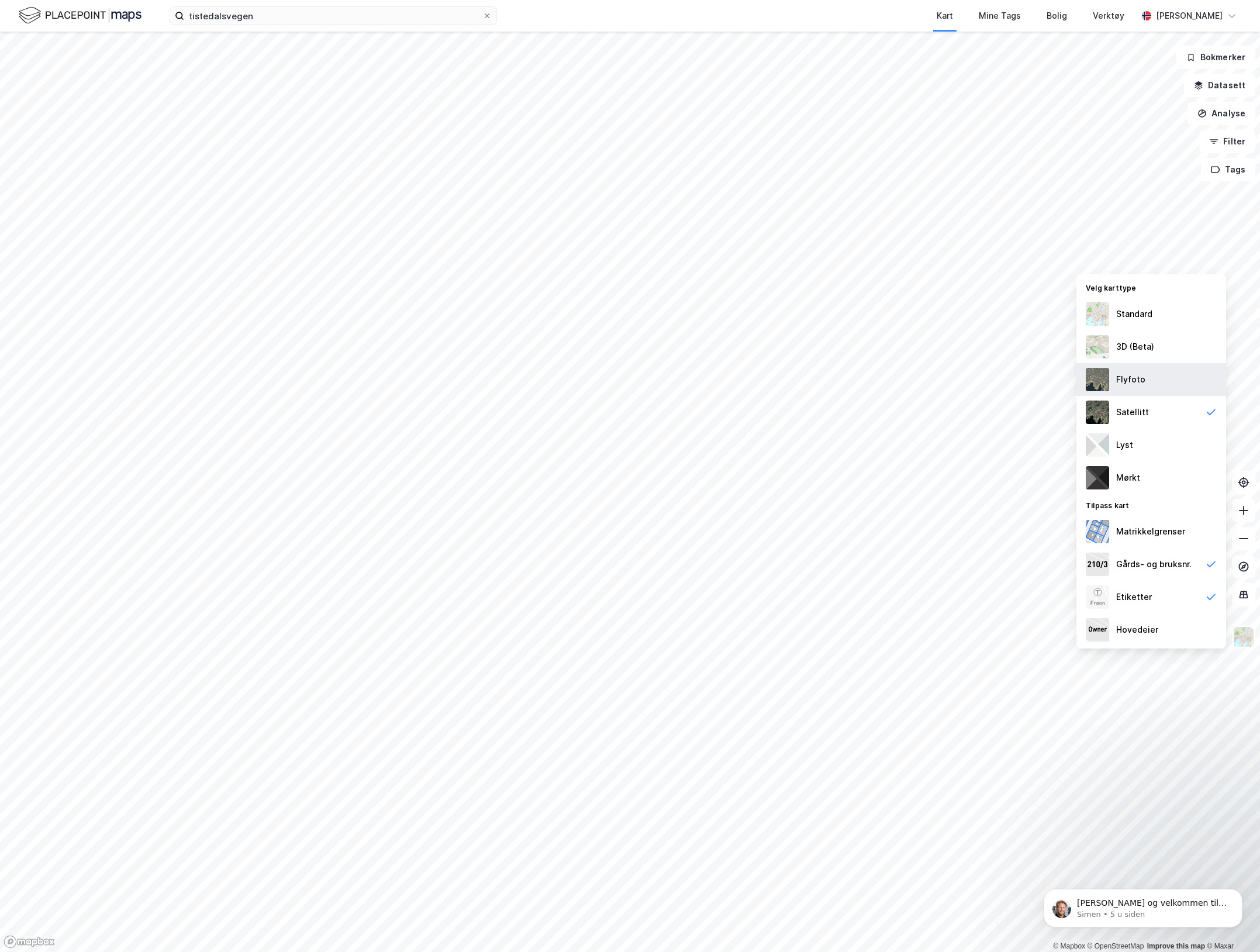
click at [1125, 375] on div "Flyfoto" at bounding box center [1131, 379] width 29 height 14
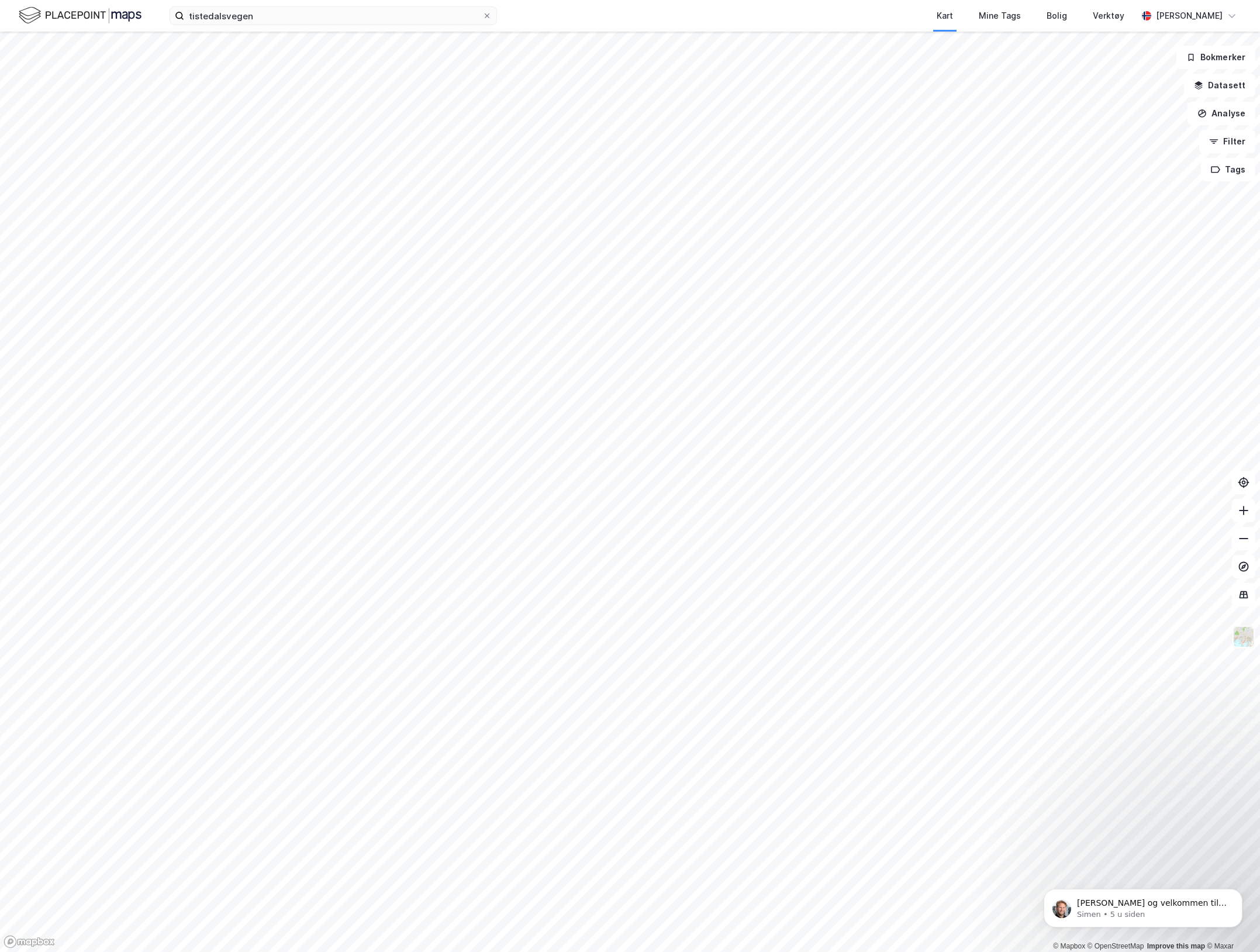
click at [1244, 629] on img at bounding box center [1244, 637] width 22 height 22
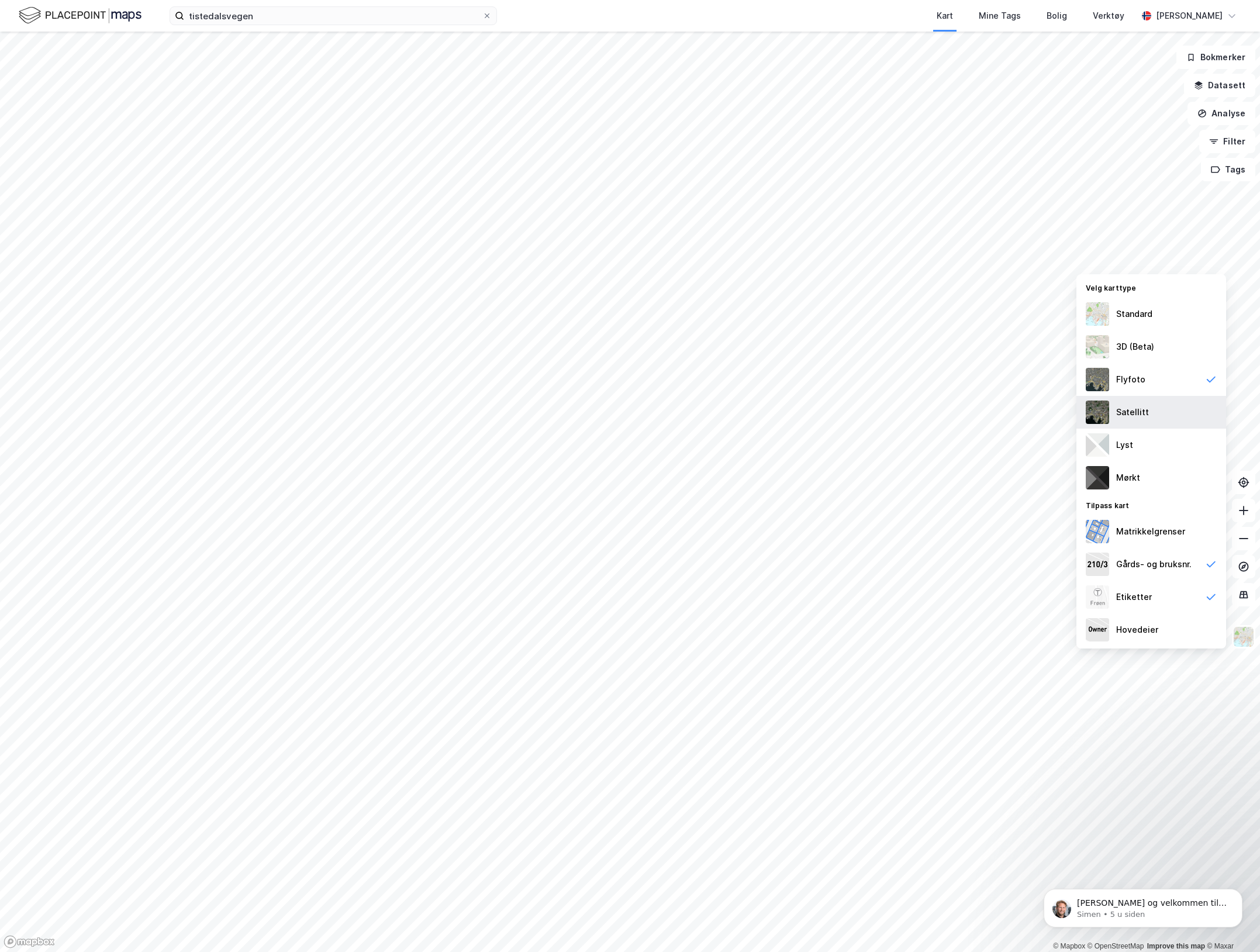
click at [1154, 402] on div "Satellitt" at bounding box center [1151, 412] width 150 height 33
click at [1148, 364] on div "Flyfoto" at bounding box center [1151, 379] width 150 height 33
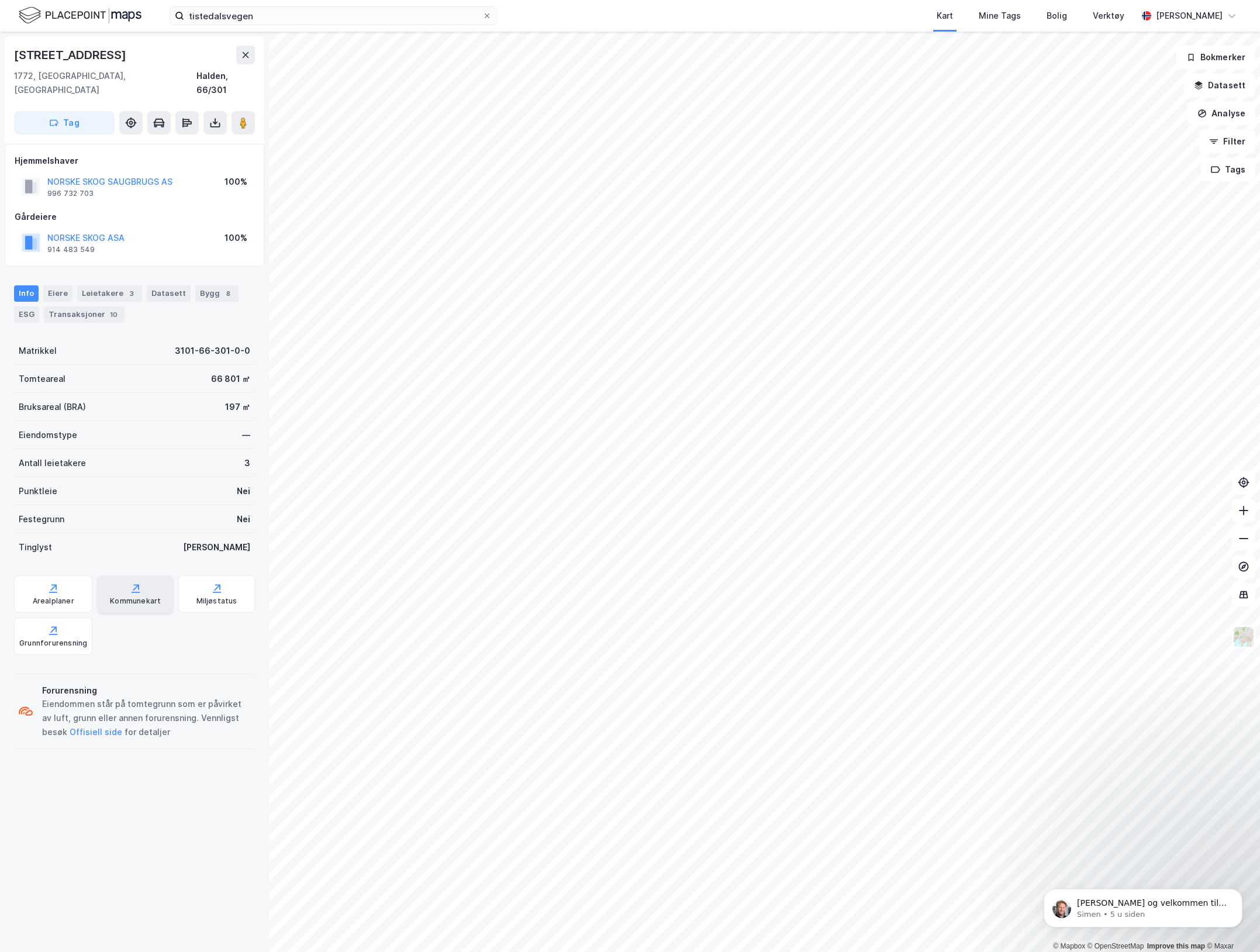
click at [118, 580] on div "Kommunekart" at bounding box center [135, 594] width 76 height 37
click at [57, 582] on icon at bounding box center [54, 588] width 12 height 12
